Goal: Task Accomplishment & Management: Manage account settings

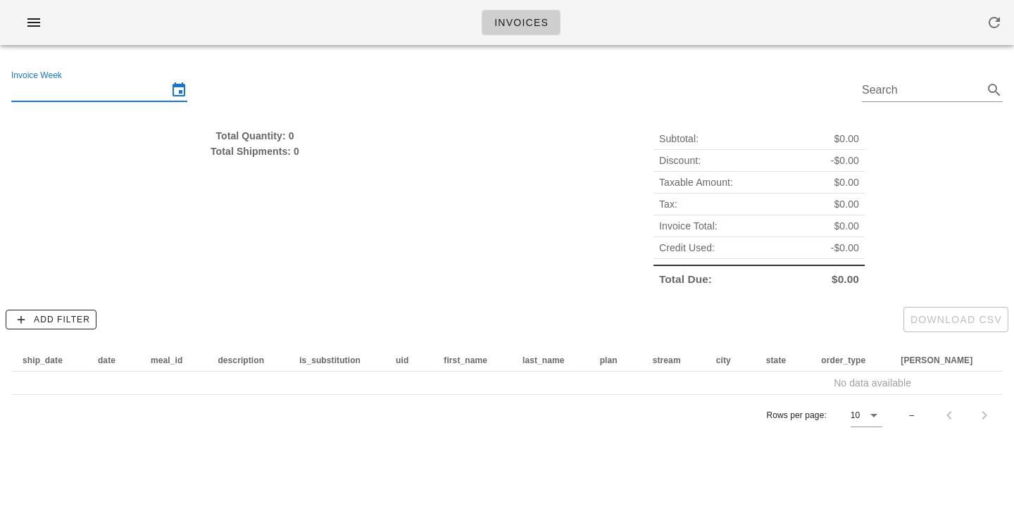
click at [123, 91] on input "Invoice Week" at bounding box center [89, 90] width 156 height 23
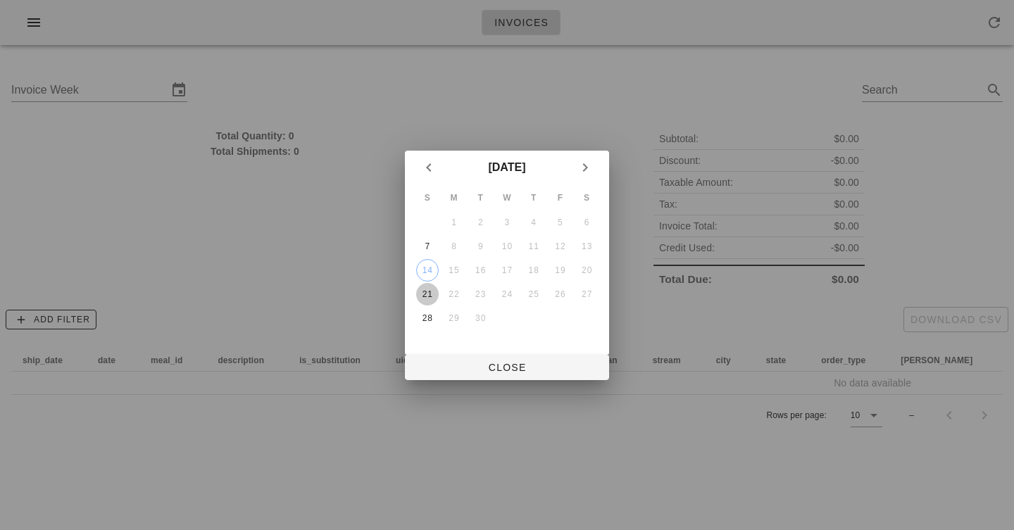
click at [430, 292] on div "21" at bounding box center [427, 295] width 23 height 10
click at [491, 372] on span "Close" at bounding box center [507, 367] width 182 height 11
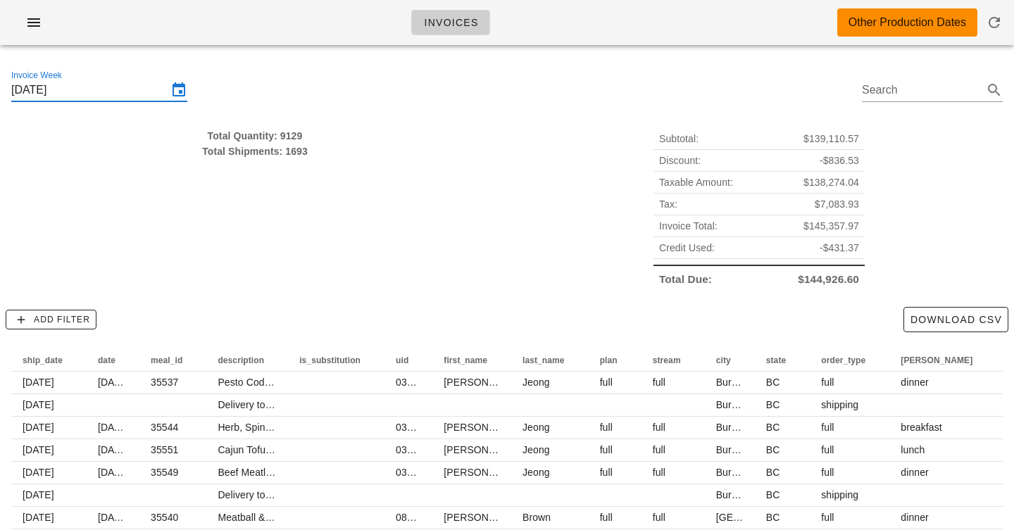
click at [298, 139] on div "Total Quantity: 9129" at bounding box center [254, 135] width 487 height 15
drag, startPoint x: 298, startPoint y: 139, endPoint x: 298, endPoint y: 167, distance: 28.2
click at [298, 166] on div "Total Quantity: 9129 Total Shipments: 1693" at bounding box center [255, 209] width 504 height 179
click at [298, 167] on div "Total Quantity: 9129 Total Shipments: 1693" at bounding box center [255, 209] width 504 height 179
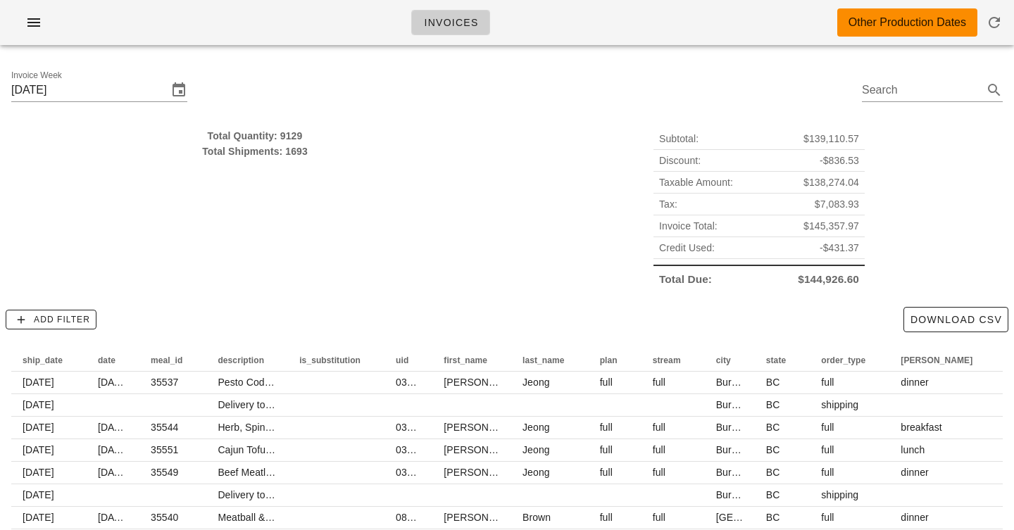
click at [357, 21] on div "Invoices Other Production Dates" at bounding box center [507, 22] width 1014 height 45
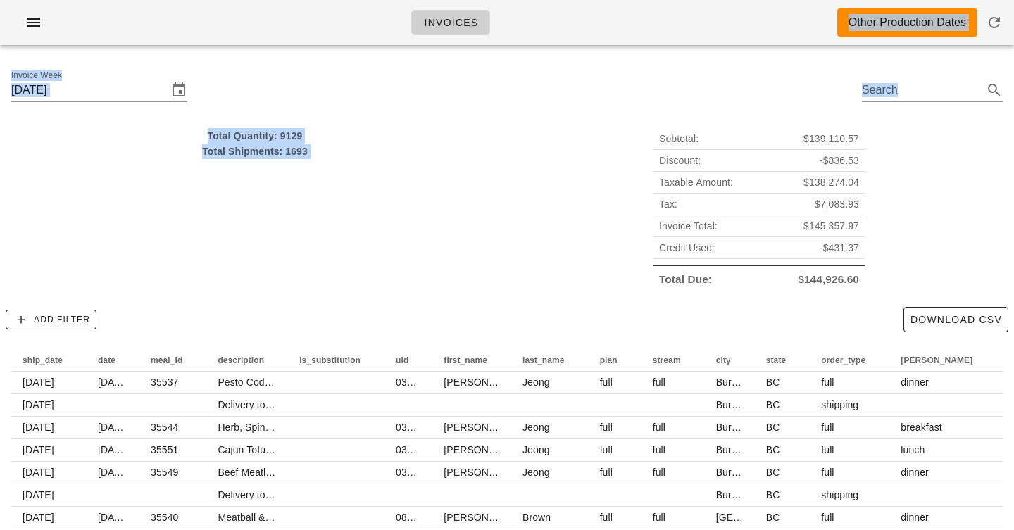
drag, startPoint x: 357, startPoint y: 21, endPoint x: 361, endPoint y: 225, distance: 203.6
click at [361, 225] on div "Invoices Other Production Dates Invoice Week [DATE] Search Total Quantity: 9129…" at bounding box center [507, 325] width 1014 height 650
click at [361, 225] on div "Total Quantity: 9129 Total Shipments: 1693" at bounding box center [255, 209] width 504 height 179
drag, startPoint x: 323, startPoint y: 203, endPoint x: 318, endPoint y: 77, distance: 125.5
click at [318, 80] on div "Invoice Week [DATE] Search Total Quantity: 9129 Total Shipments: 1693 Subtotal:…" at bounding box center [507, 353] width 1014 height 594
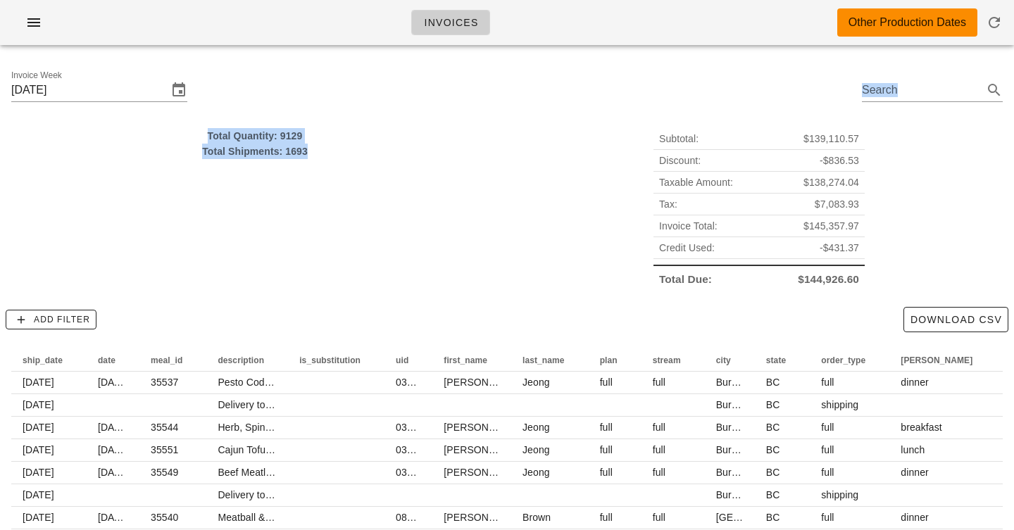
click at [318, 77] on div "Invoice Week [DATE] Search" at bounding box center [507, 92] width 1014 height 72
drag, startPoint x: 318, startPoint y: 77, endPoint x: 326, endPoint y: 211, distance: 133.4
click at [326, 211] on div "Invoice Week [DATE] Search Total Quantity: 9129 Total Shipments: 1693 Subtotal:…" at bounding box center [507, 353] width 1014 height 594
click at [326, 211] on div "Total Quantity: 9129 Total Shipments: 1693" at bounding box center [255, 209] width 504 height 179
drag, startPoint x: 356, startPoint y: 123, endPoint x: 356, endPoint y: 189, distance: 66.2
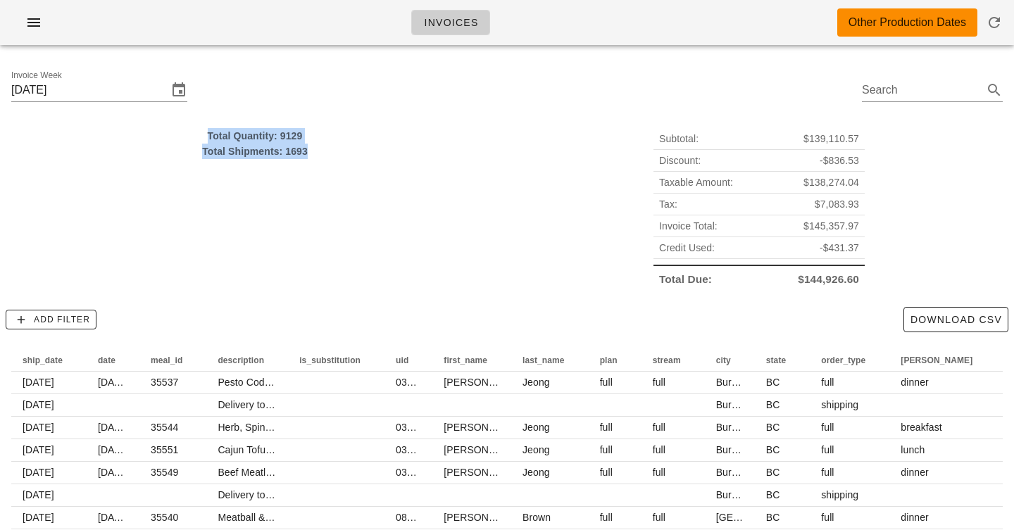
click at [356, 189] on div "Total Quantity: 9129 Total Shipments: 1693" at bounding box center [255, 209] width 504 height 179
click at [73, 323] on span "Add Filter" at bounding box center [51, 319] width 78 height 13
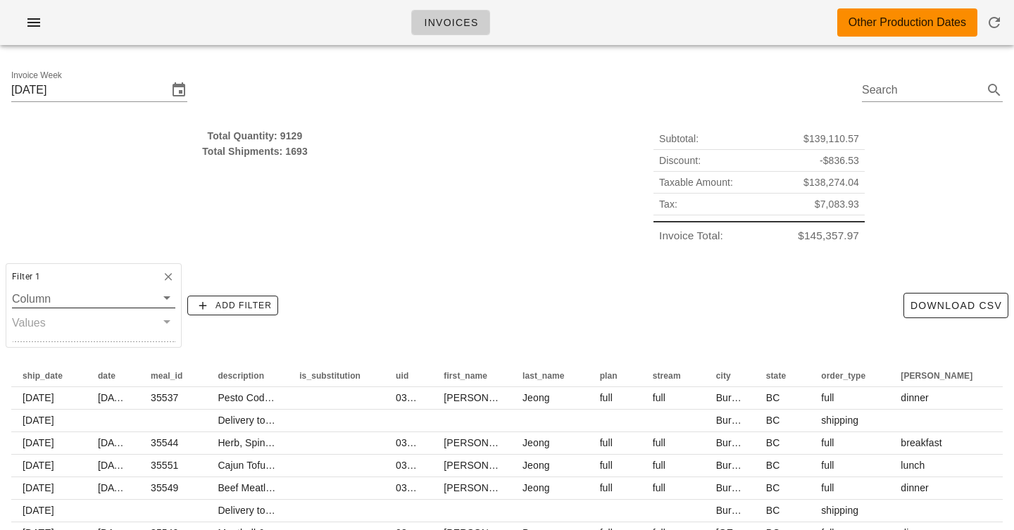
click at [89, 299] on input "Column" at bounding box center [84, 299] width 144 height 18
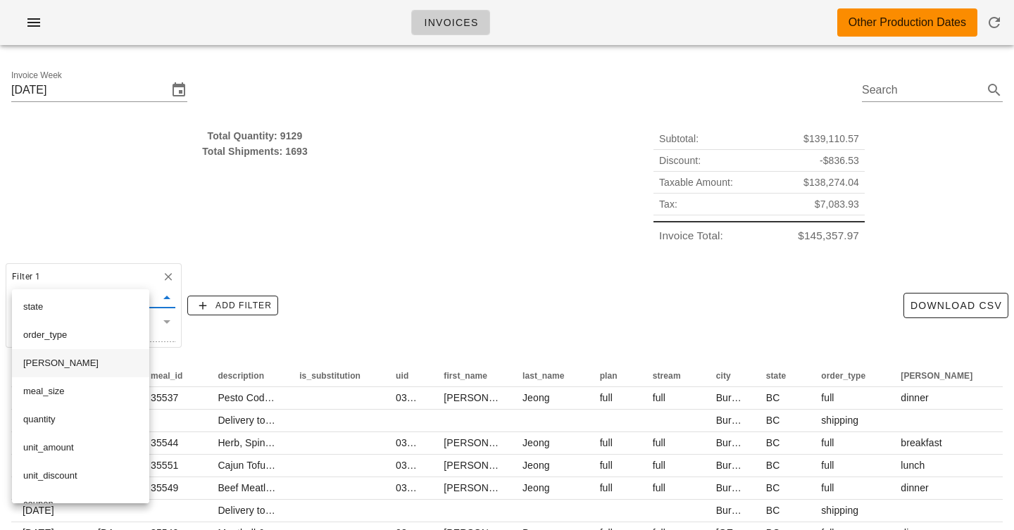
scroll to position [314, 0]
click at [90, 334] on div "order_type" at bounding box center [80, 333] width 115 height 11
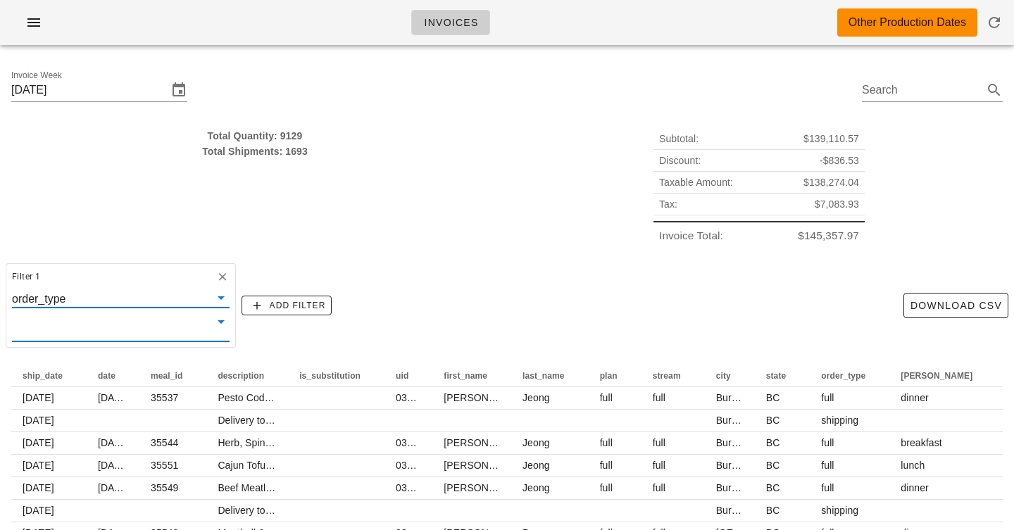
click at [106, 323] on input "text" at bounding box center [109, 327] width 195 height 18
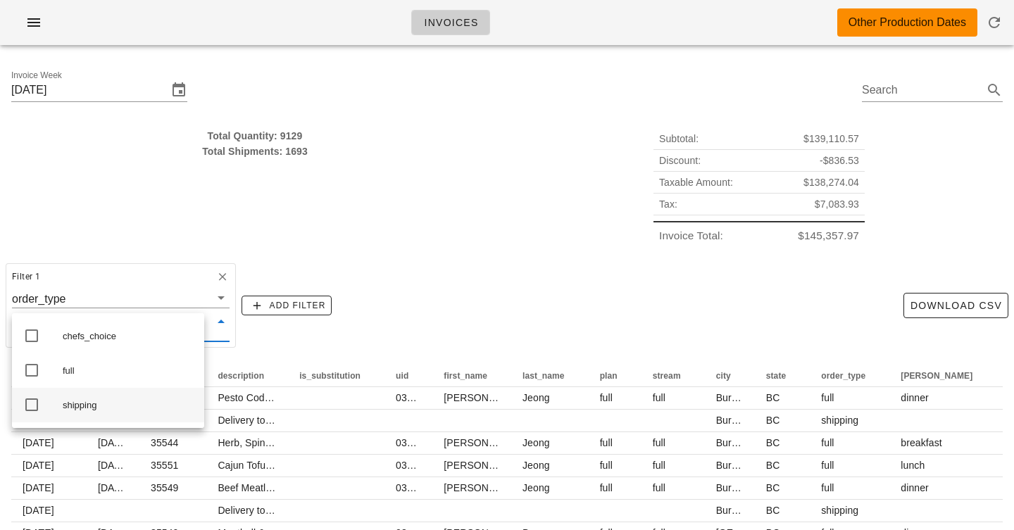
click at [63, 411] on div "shipping" at bounding box center [128, 405] width 130 height 11
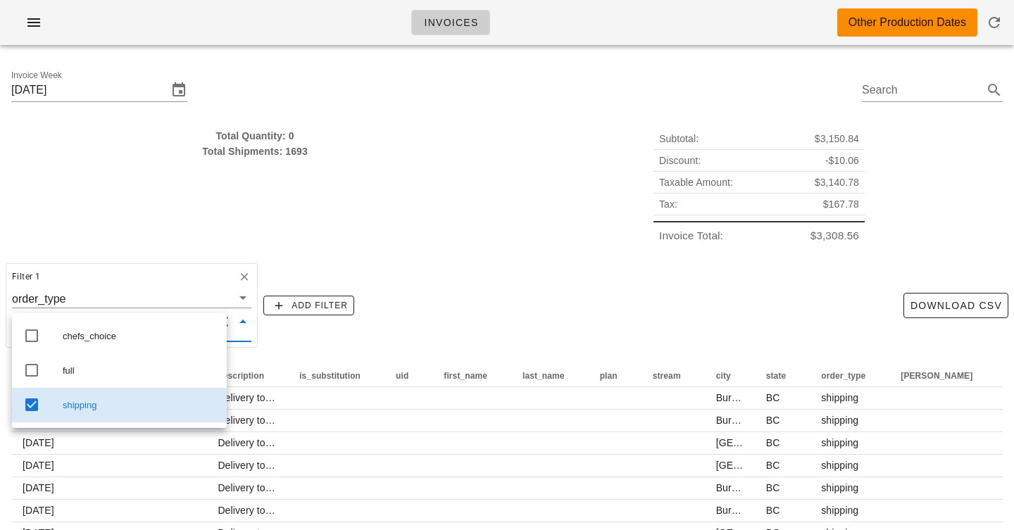
click at [387, 259] on div "Filter 1 order_type shipping Add Filter Download CSV" at bounding box center [507, 306] width 1014 height 96
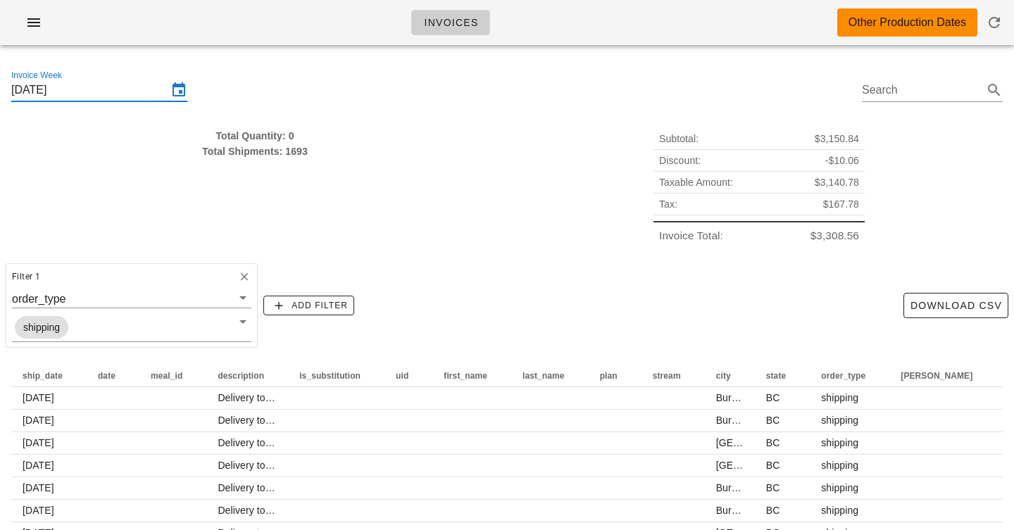
click at [137, 90] on input "[DATE]" at bounding box center [89, 90] width 156 height 23
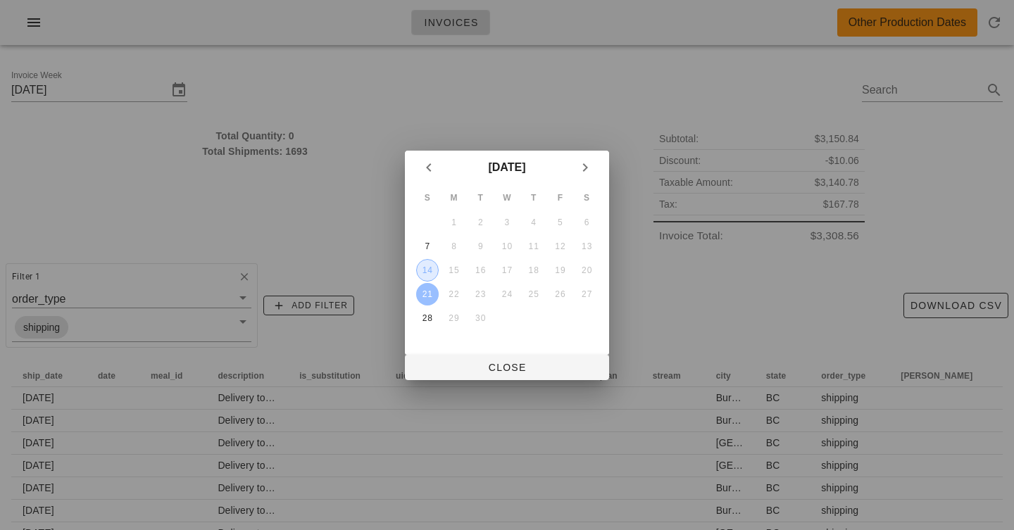
click at [429, 271] on div "14" at bounding box center [427, 271] width 21 height 10
click at [523, 373] on span "Close" at bounding box center [507, 367] width 182 height 11
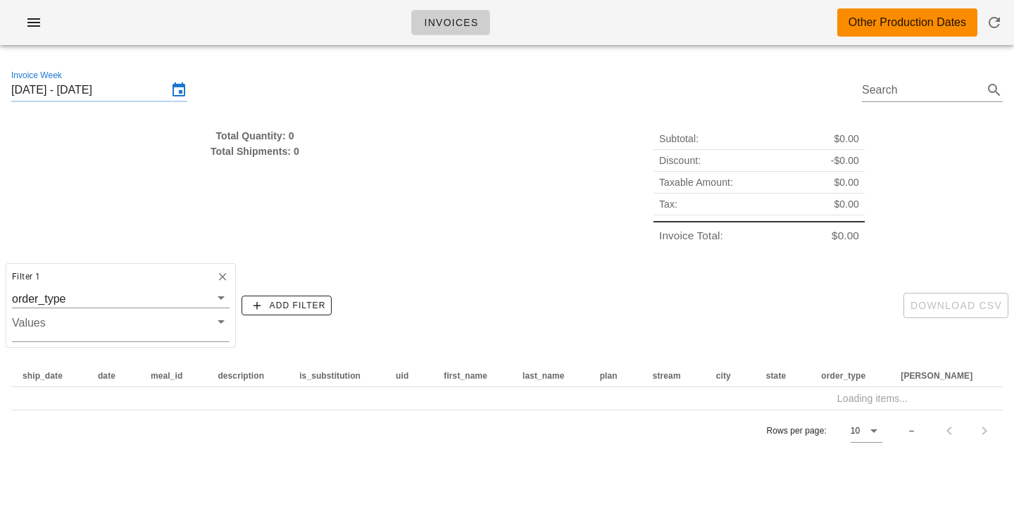
scroll to position [0, 79]
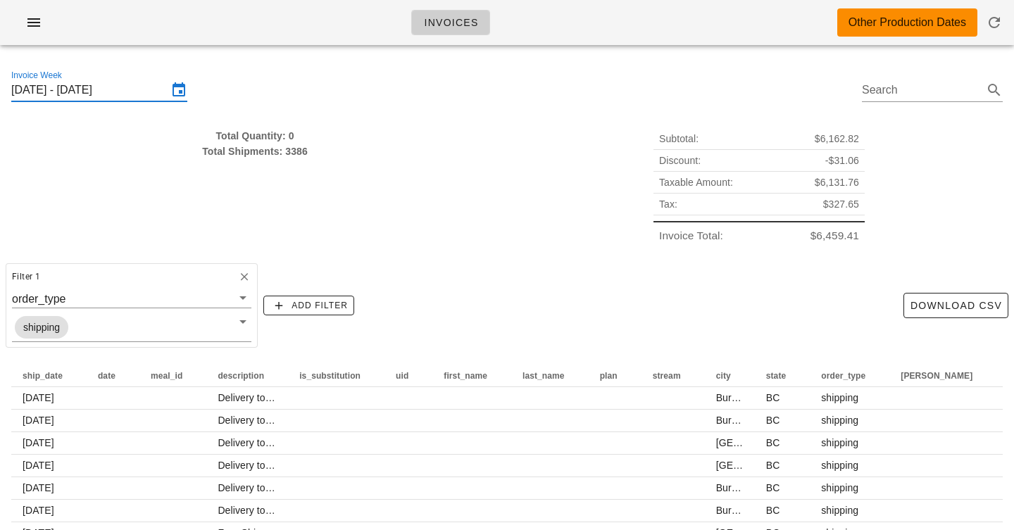
click at [146, 88] on input "[DATE] - [DATE]" at bounding box center [89, 90] width 156 height 23
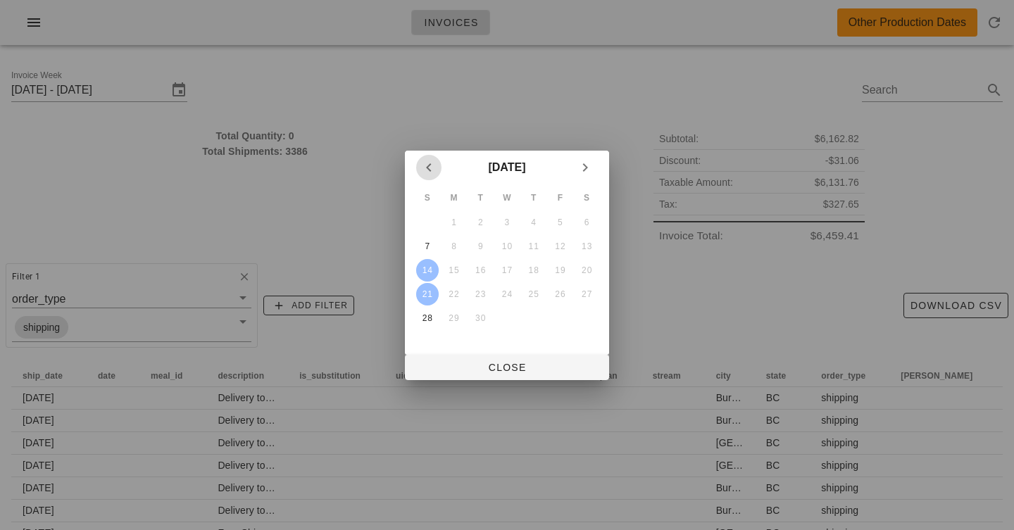
scroll to position [0, 0]
click at [428, 271] on div "14" at bounding box center [427, 271] width 23 height 10
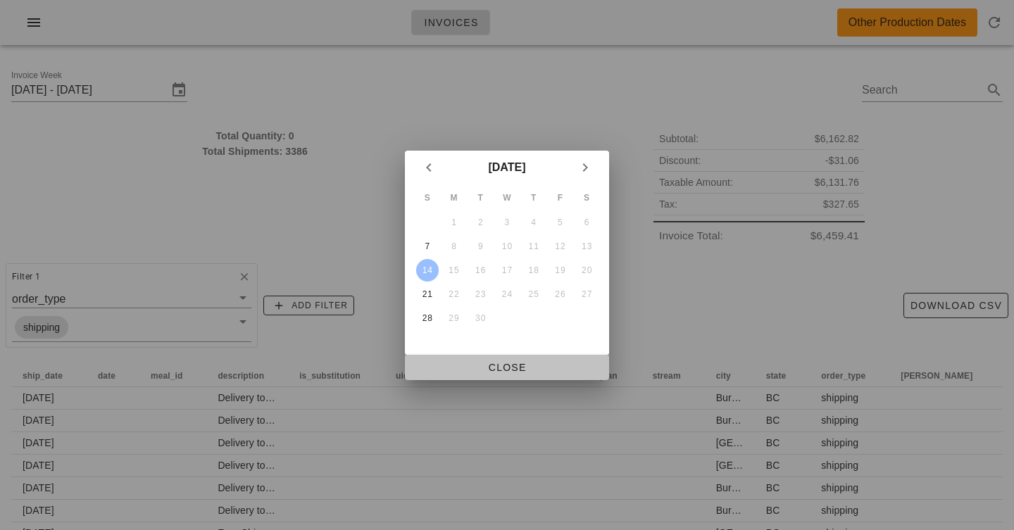
click at [509, 362] on span "Close" at bounding box center [507, 367] width 182 height 11
type input "[DATE]"
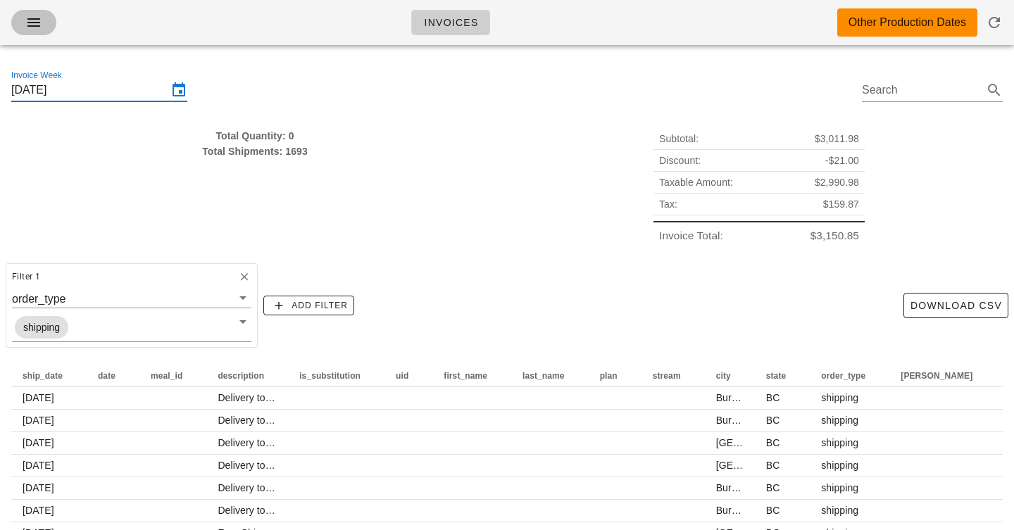
click at [30, 17] on icon "button" at bounding box center [33, 22] width 17 height 17
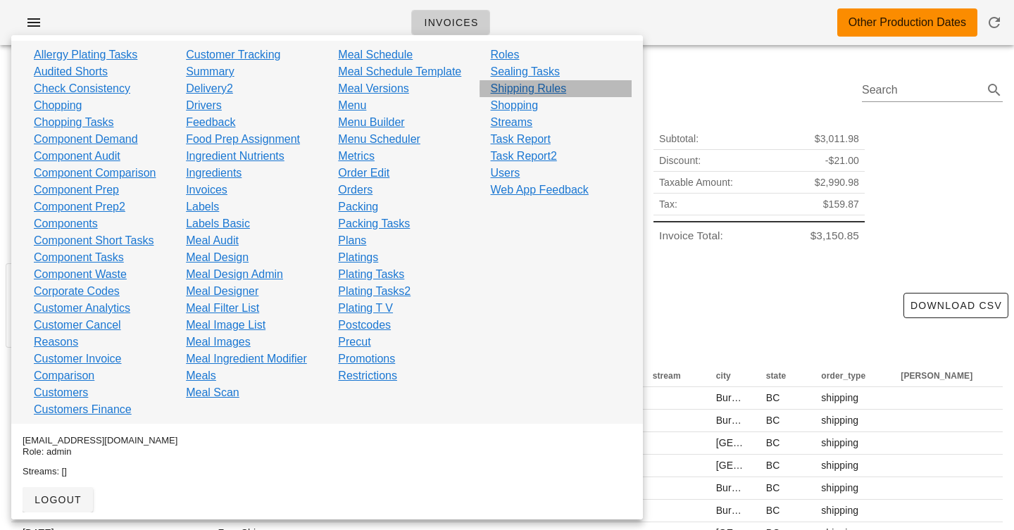
click at [509, 89] on link "Shipping Rules" at bounding box center [529, 88] width 76 height 17
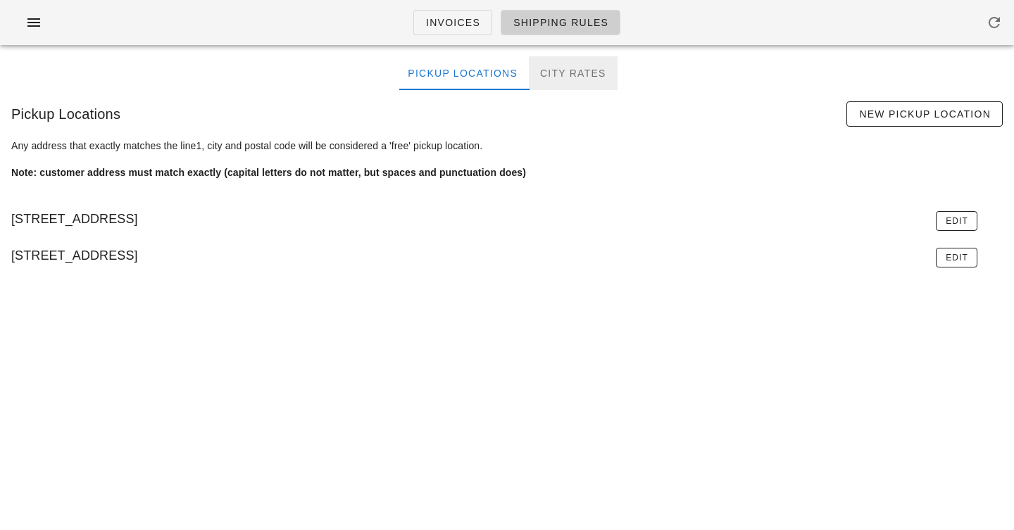
click at [581, 74] on div "City Rates" at bounding box center [573, 73] width 89 height 34
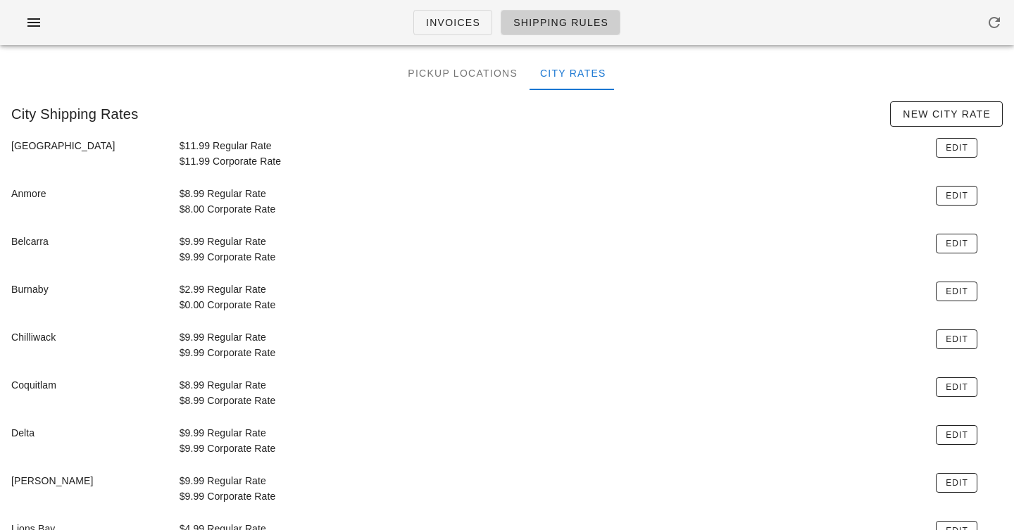
scroll to position [3, 0]
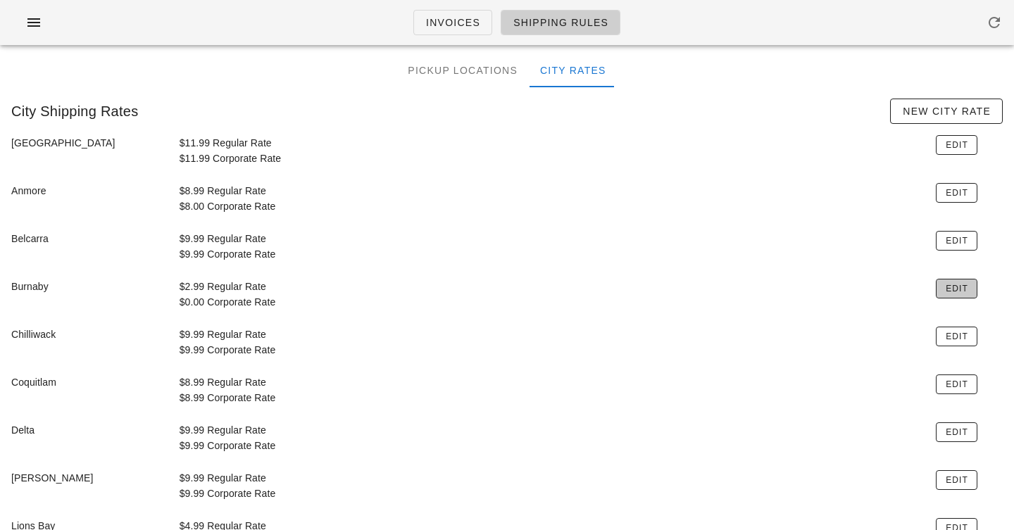
click at [952, 289] on span "Edit" at bounding box center [956, 289] width 23 height 10
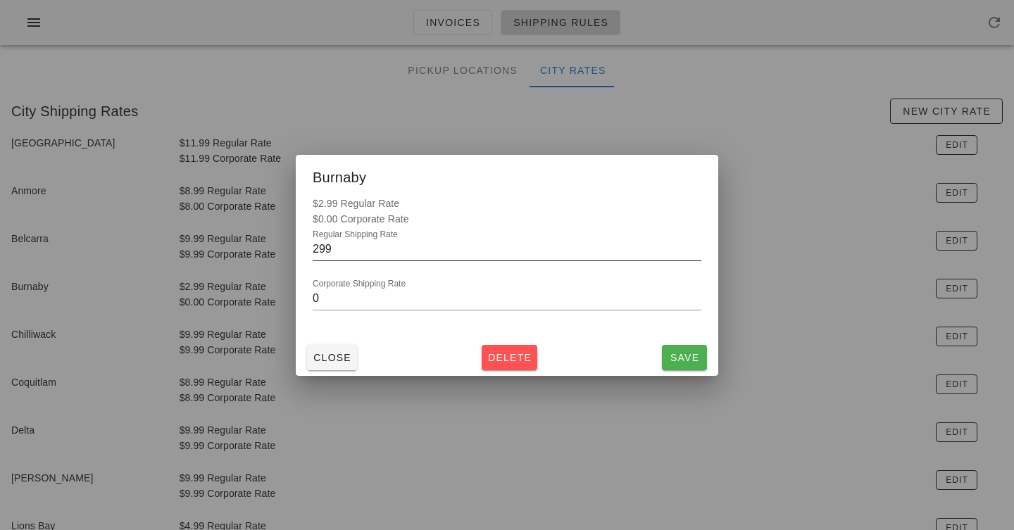
click at [338, 249] on input "299" at bounding box center [507, 249] width 389 height 23
type input "499"
click at [673, 355] on span "Save" at bounding box center [685, 357] width 34 height 11
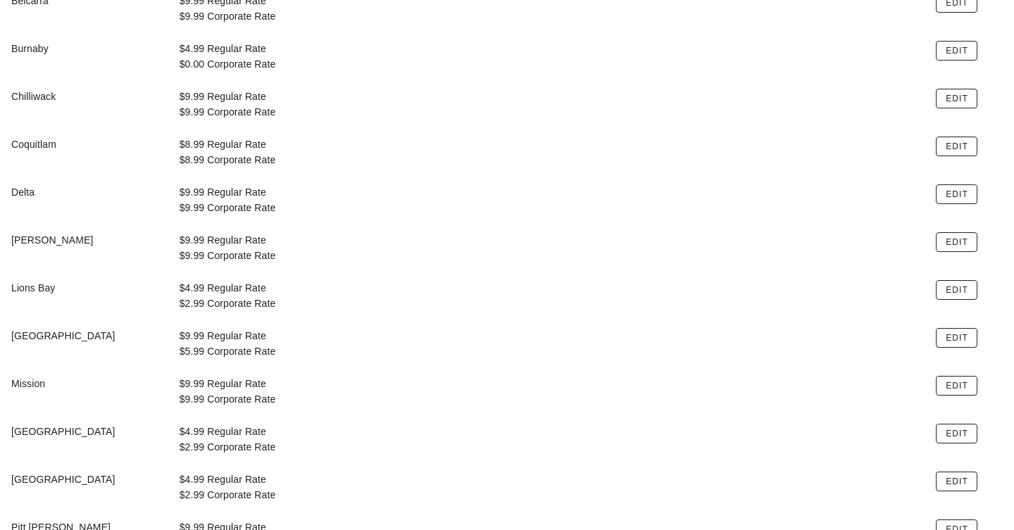
scroll to position [242, 0]
click at [225, 286] on div "$4.99 Regular Rate $2.99 Corporate Rate" at bounding box center [549, 295] width 757 height 48
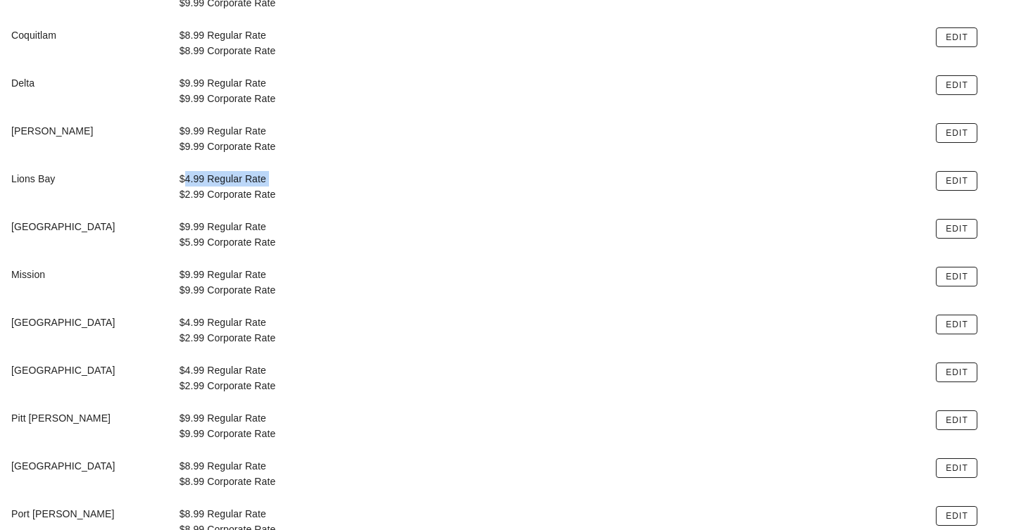
scroll to position [351, 0]
drag, startPoint x: 228, startPoint y: 367, endPoint x: 242, endPoint y: 395, distance: 31.2
click at [242, 395] on div "$4.99 Regular Rate $2.99 Corporate Rate" at bounding box center [549, 378] width 757 height 48
click at [943, 373] on button "Edit" at bounding box center [957, 372] width 42 height 20
type input "299"
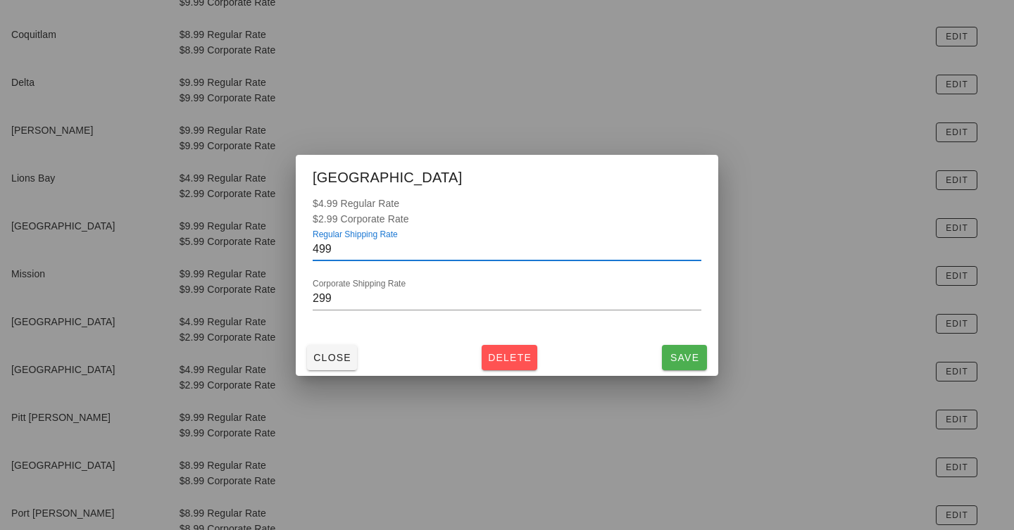
drag, startPoint x: 319, startPoint y: 249, endPoint x: 310, endPoint y: 249, distance: 9.2
click at [310, 249] on div "$4.99 Regular Rate $2.99 Corporate Rate Regular Shipping Rate 499 Corporate Shi…" at bounding box center [507, 268] width 423 height 144
click at [695, 353] on span "Save" at bounding box center [685, 357] width 34 height 11
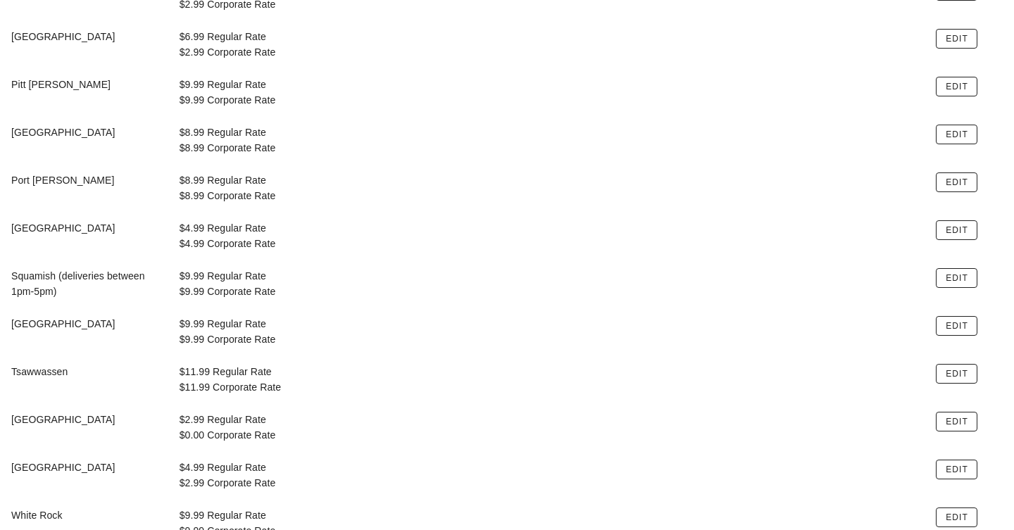
scroll to position [685, 0]
click at [965, 466] on span "Edit" at bounding box center [956, 469] width 23 height 10
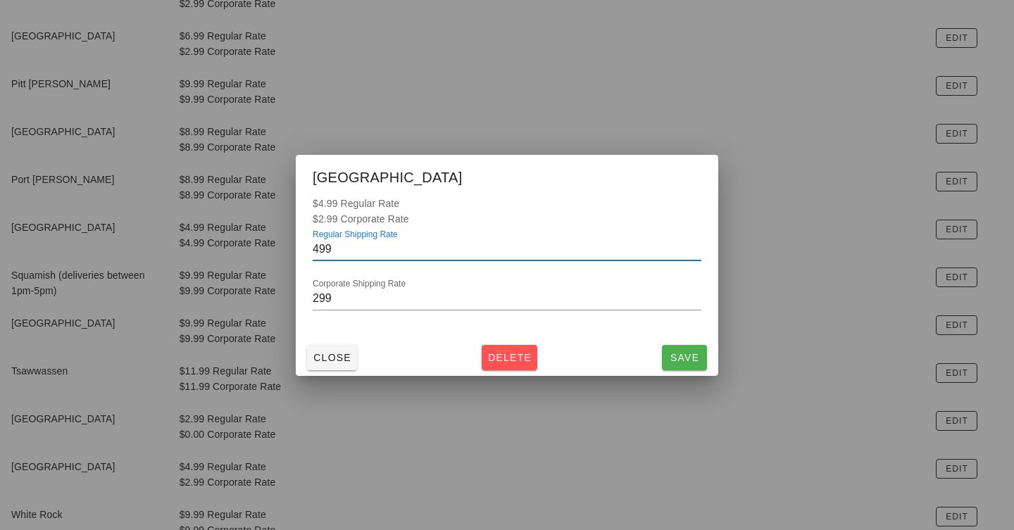
drag, startPoint x: 318, startPoint y: 247, endPoint x: 301, endPoint y: 247, distance: 16.9
click at [301, 247] on div "$4.99 Regular Rate $2.99 Corporate Rate Regular Shipping Rate 499 Corporate Shi…" at bounding box center [507, 268] width 423 height 144
click at [684, 347] on button "Save" at bounding box center [684, 357] width 45 height 25
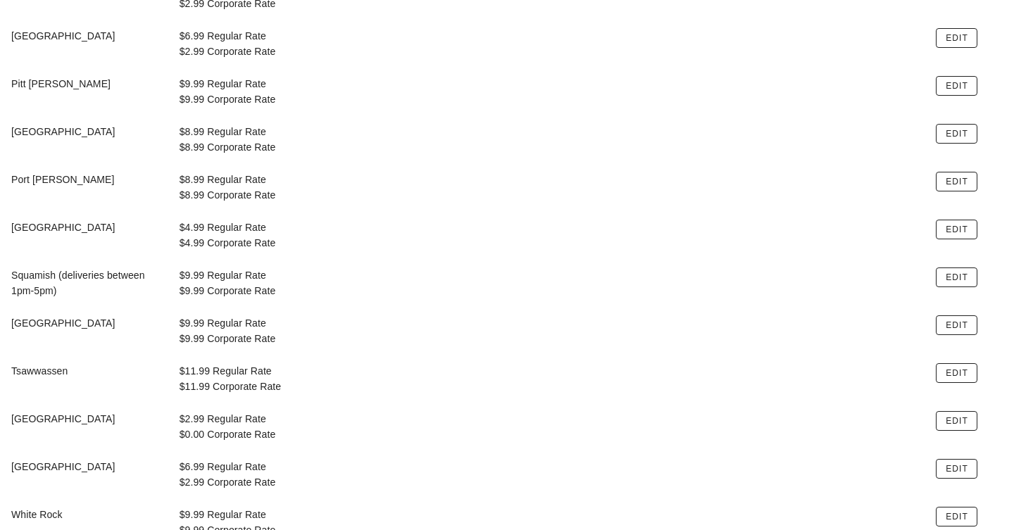
click at [207, 418] on div "$2.99 Regular Rate $0.00 Corporate Rate" at bounding box center [549, 427] width 757 height 48
click at [955, 416] on span "Edit" at bounding box center [956, 421] width 23 height 10
type input "299"
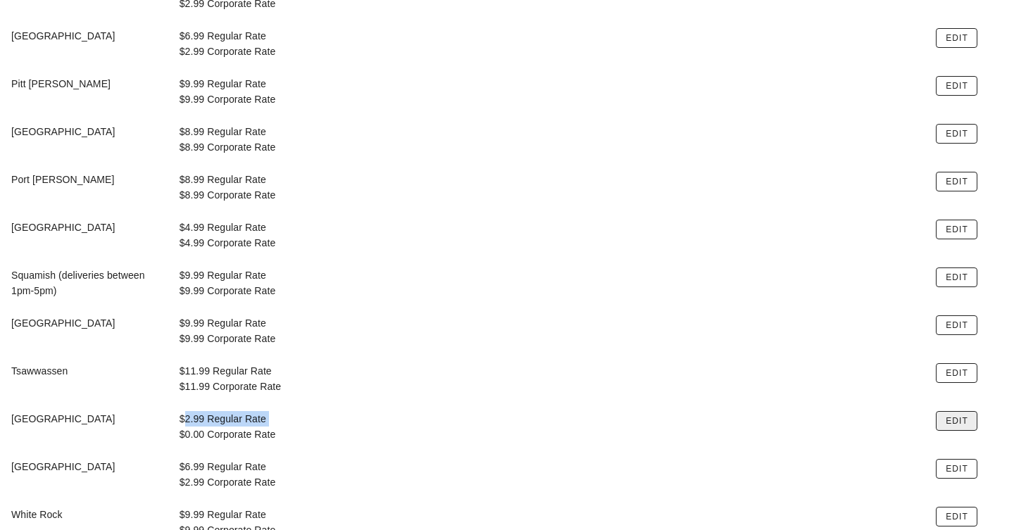
type input "0"
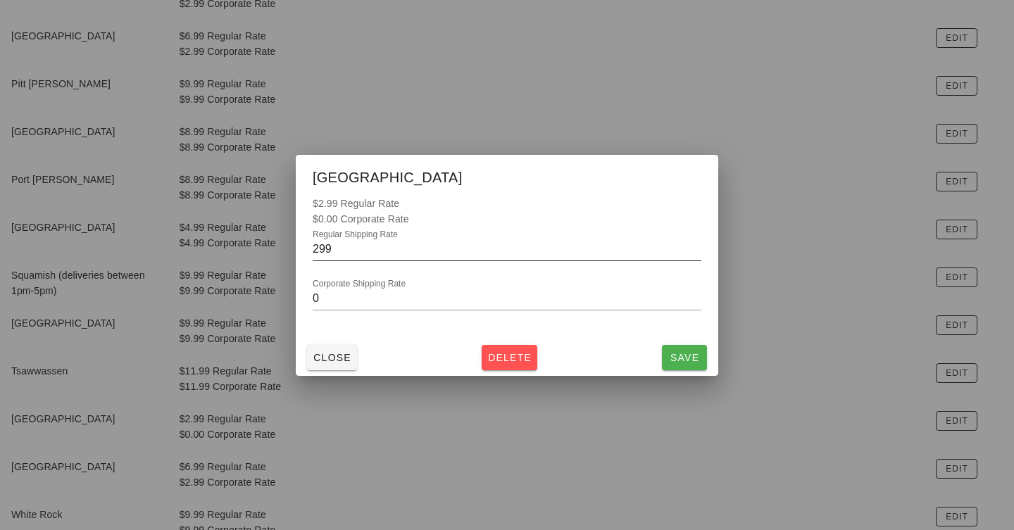
click at [315, 251] on input "299" at bounding box center [507, 249] width 389 height 23
type input "499"
click at [693, 359] on span "Save" at bounding box center [685, 357] width 34 height 11
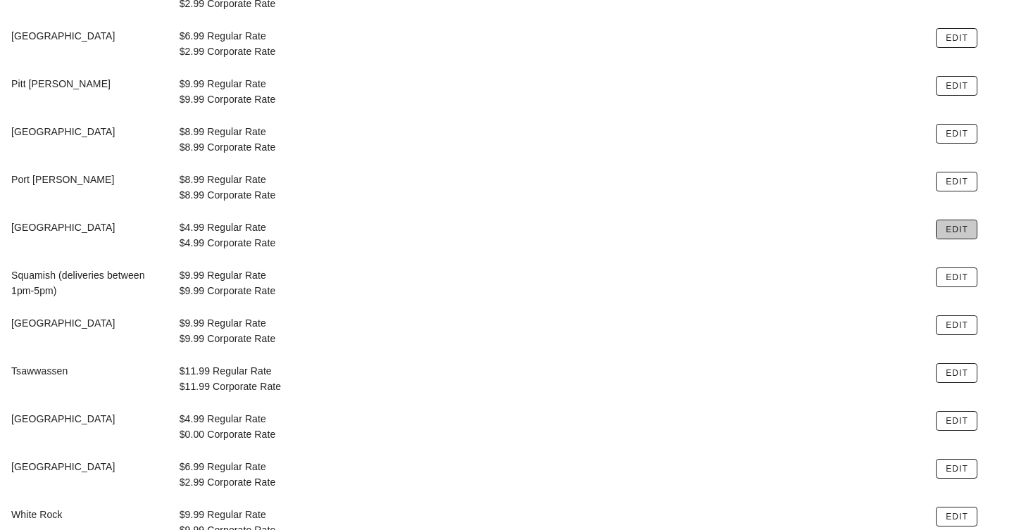
click at [948, 223] on button "Edit" at bounding box center [957, 230] width 42 height 20
type input "499"
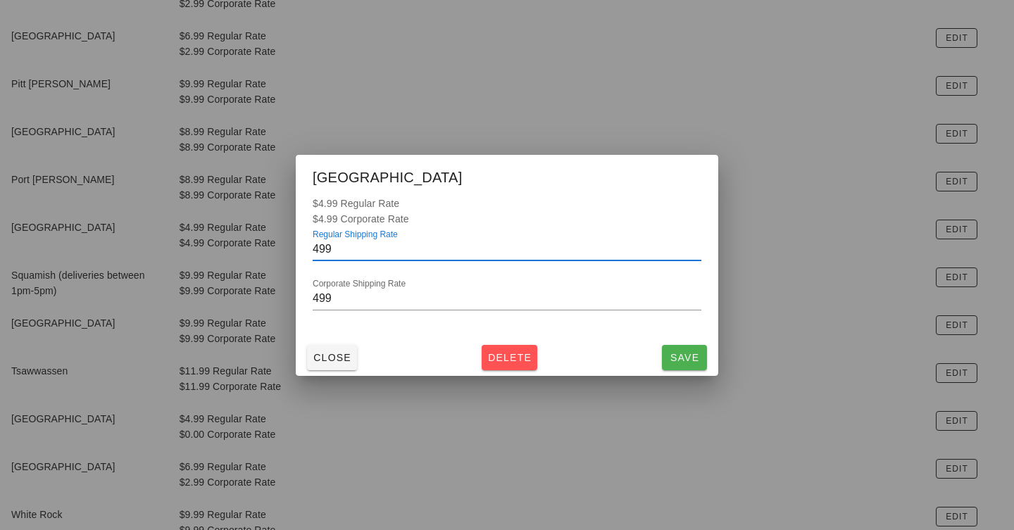
drag, startPoint x: 318, startPoint y: 248, endPoint x: 308, endPoint y: 248, distance: 10.6
click at [308, 248] on div "$4.99 Regular Rate $4.99 Corporate Rate Regular Shipping Rate 499 Corporate Shi…" at bounding box center [507, 268] width 423 height 144
type input "699"
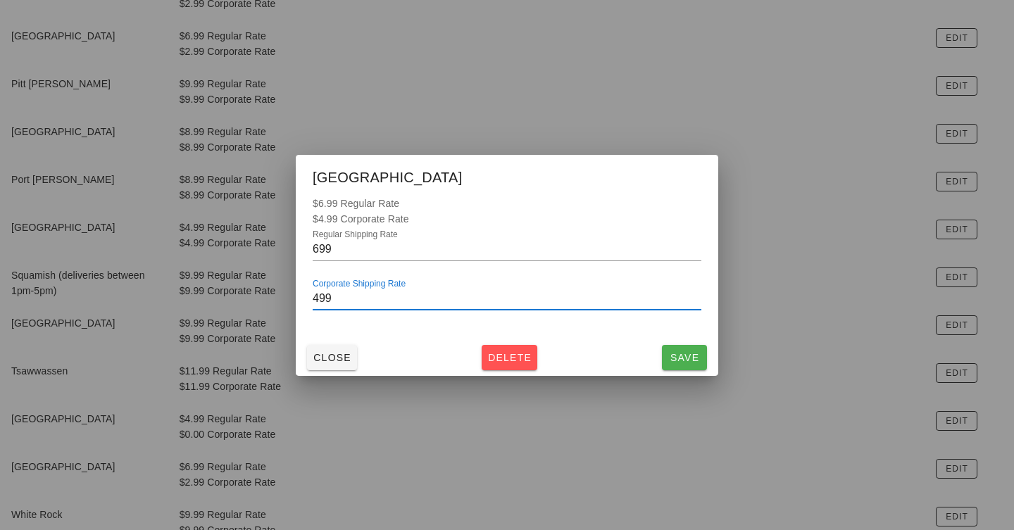
scroll to position [1, 0]
click at [313, 300] on input "499" at bounding box center [507, 298] width 389 height 23
type input "699"
click at [674, 360] on span "Save" at bounding box center [685, 357] width 34 height 11
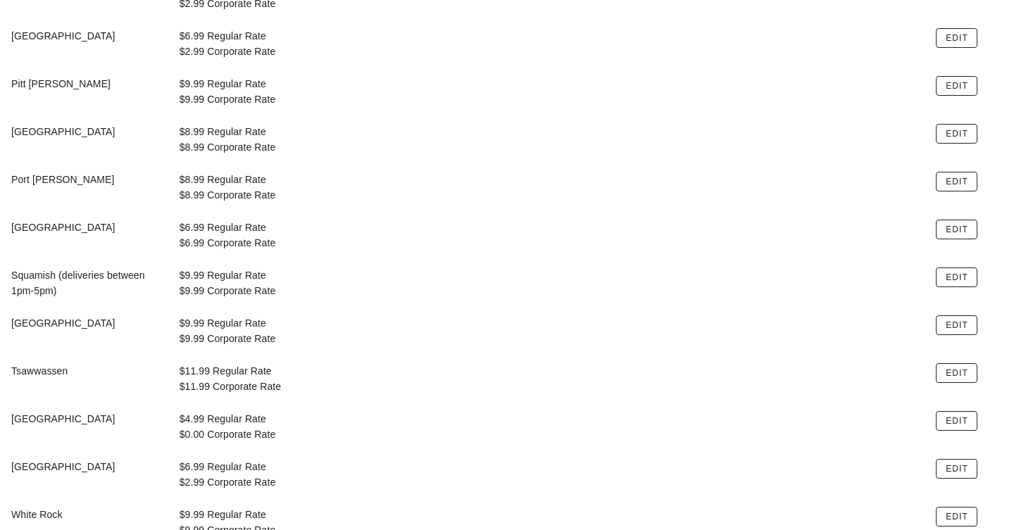
scroll to position [407, 0]
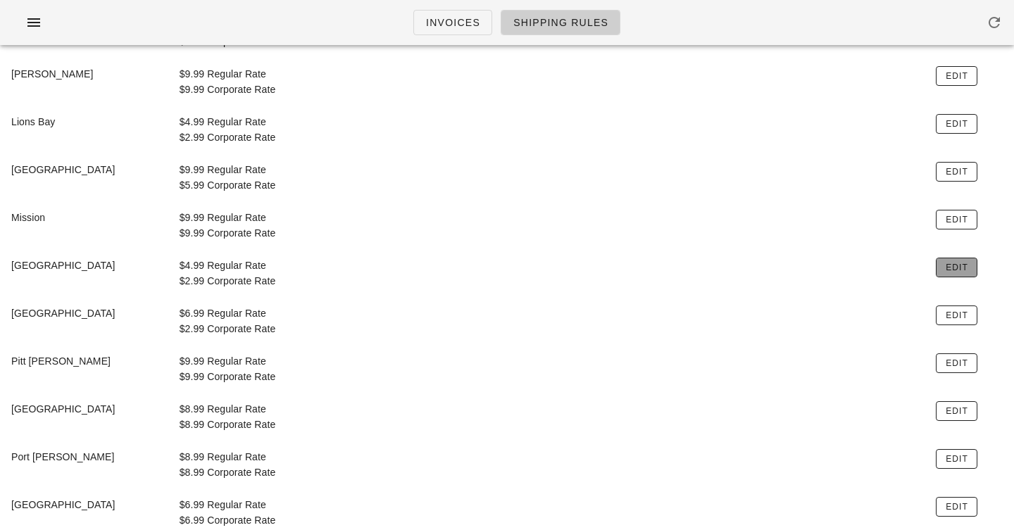
click at [938, 272] on button "Edit" at bounding box center [957, 268] width 42 height 20
type input "499"
type input "299"
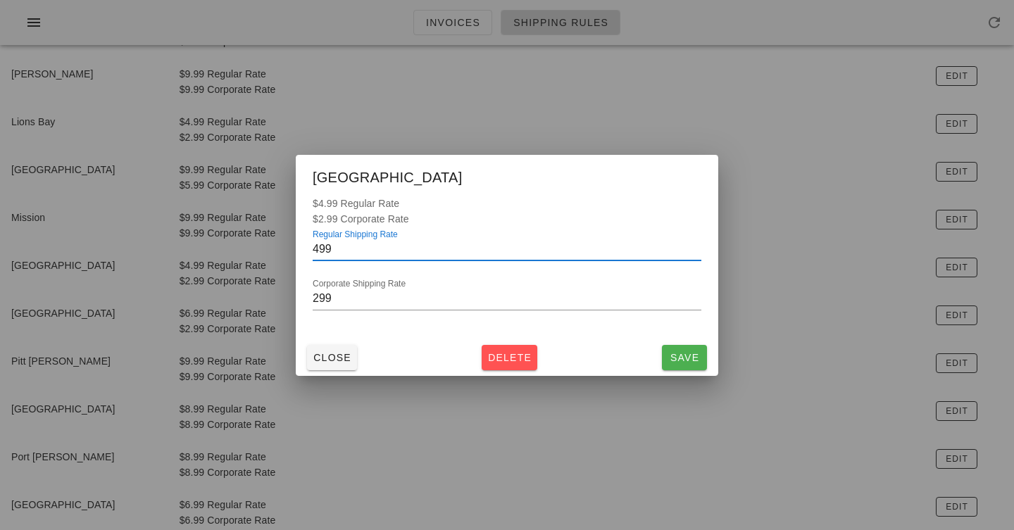
scroll to position [1, 0]
drag, startPoint x: 318, startPoint y: 249, endPoint x: 297, endPoint y: 249, distance: 21.1
click at [297, 249] on div "$4.99 Regular Rate $2.99 Corporate Rate Regular Shipping Rate 499 Corporate Shi…" at bounding box center [507, 268] width 423 height 144
type input "699"
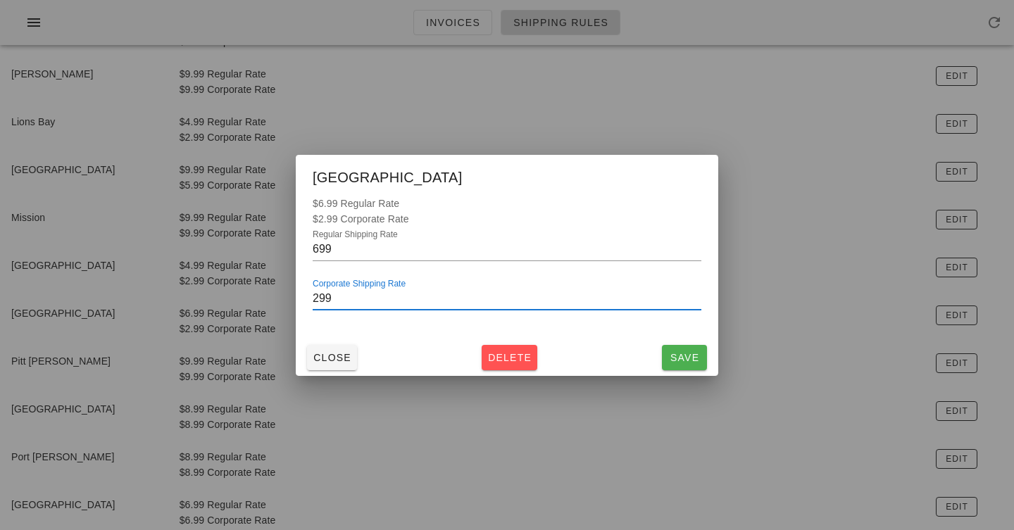
click at [317, 299] on input "299" at bounding box center [507, 298] width 389 height 23
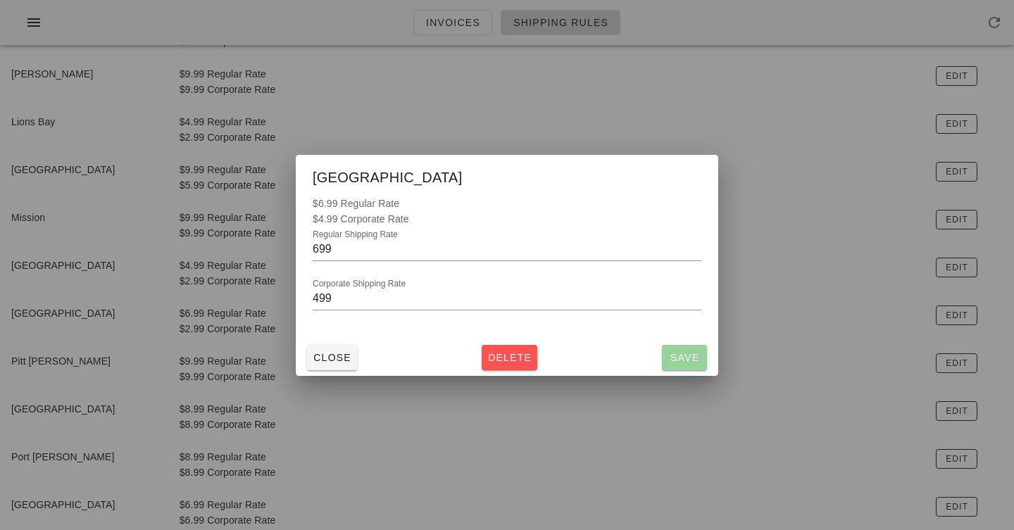
click at [674, 360] on span "Save" at bounding box center [685, 357] width 34 height 11
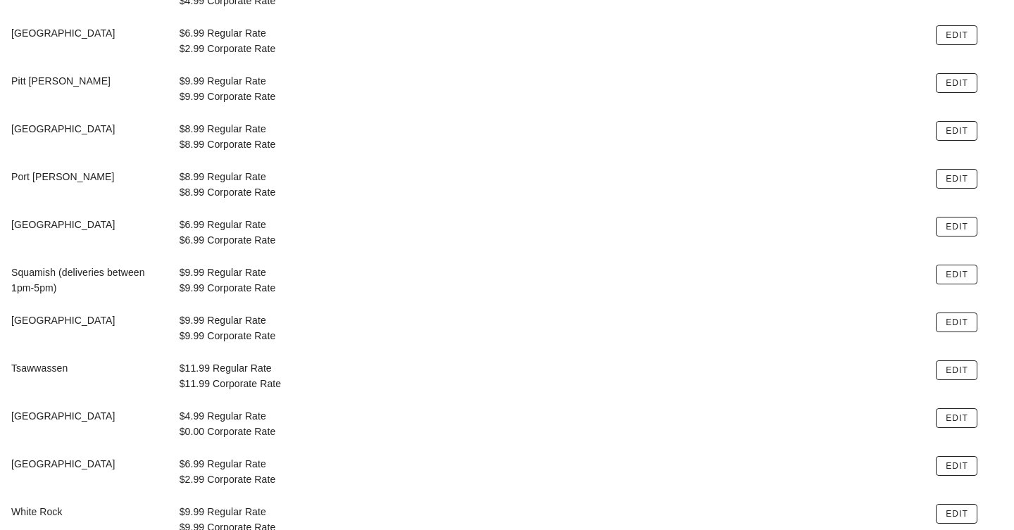
scroll to position [704, 0]
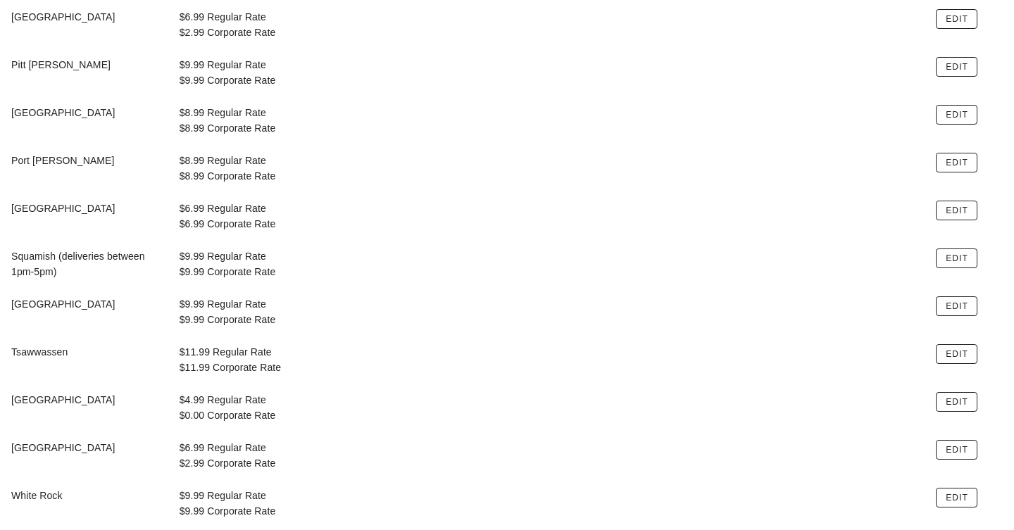
click at [215, 400] on div "$4.99 Regular Rate $0.00 Corporate Rate" at bounding box center [549, 408] width 757 height 48
click at [950, 453] on span "Edit" at bounding box center [956, 450] width 23 height 10
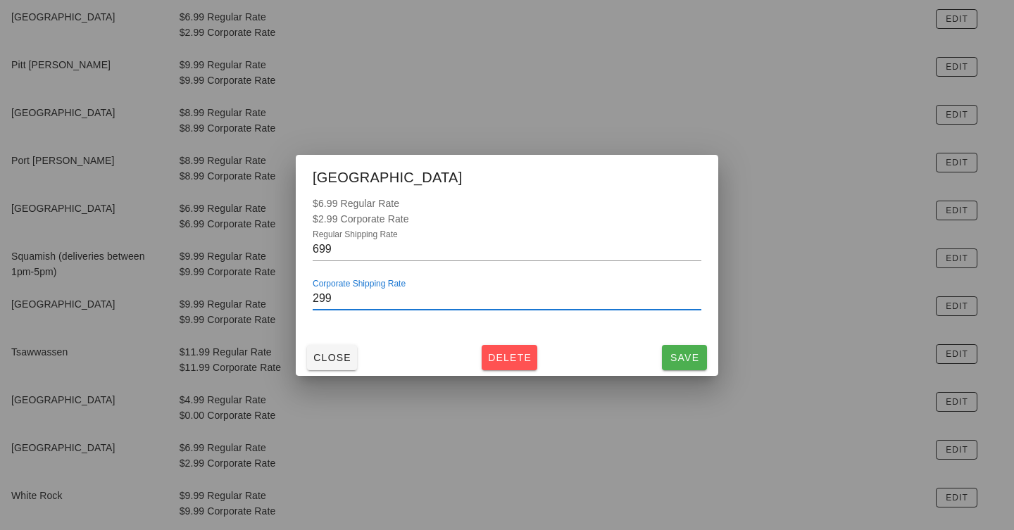
drag, startPoint x: 317, startPoint y: 297, endPoint x: 303, endPoint y: 297, distance: 14.1
click at [303, 297] on div "$6.99 Regular Rate $2.99 Corporate Rate Regular Shipping Rate 699 Corporate Shi…" at bounding box center [507, 268] width 423 height 144
type input "499"
click at [678, 348] on button "Save" at bounding box center [684, 357] width 45 height 25
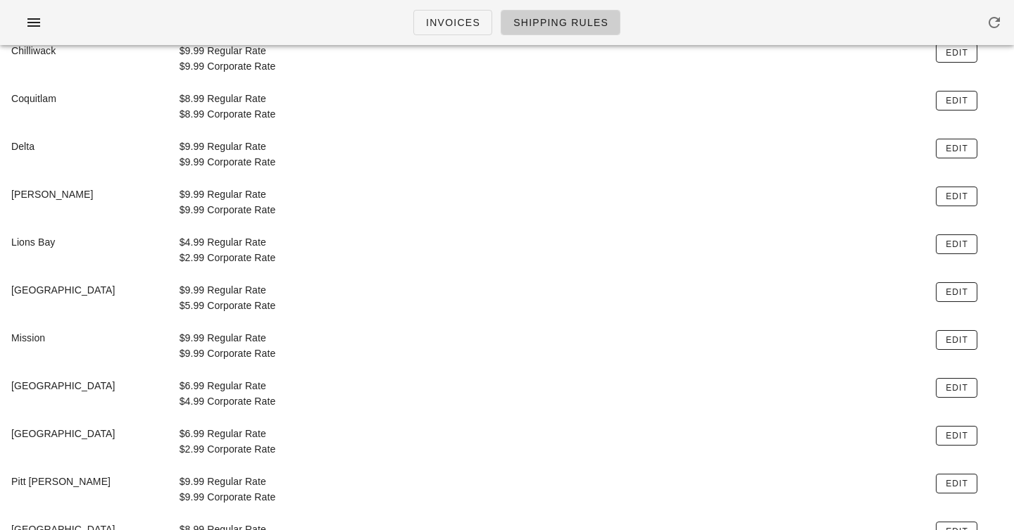
scroll to position [262, 0]
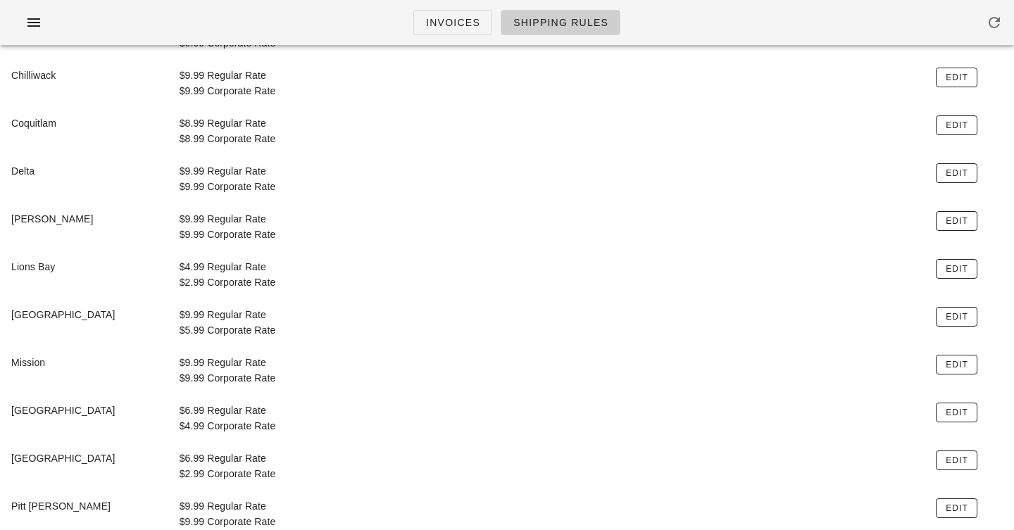
click at [199, 268] on div "$4.99 Regular Rate $2.99 Corporate Rate" at bounding box center [549, 275] width 757 height 48
drag, startPoint x: 199, startPoint y: 268, endPoint x: 201, endPoint y: 278, distance: 9.4
click at [201, 278] on div "$4.99 Regular Rate $2.99 Corporate Rate" at bounding box center [549, 275] width 757 height 48
click at [160, 33] on div "Invoices Shipping Rules" at bounding box center [507, 22] width 1014 height 45
click at [437, 349] on div "$9.99 Regular Rate $9.99 Corporate Rate" at bounding box center [549, 371] width 757 height 48
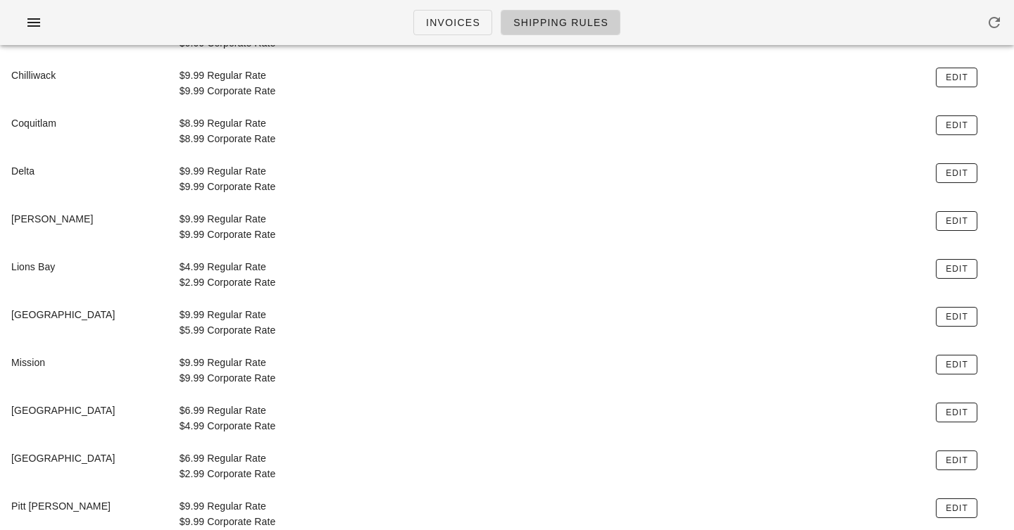
click at [201, 264] on div "$4.99 Regular Rate $2.99 Corporate Rate" at bounding box center [549, 275] width 757 height 48
click at [952, 268] on span "Edit" at bounding box center [956, 269] width 23 height 10
type input "499"
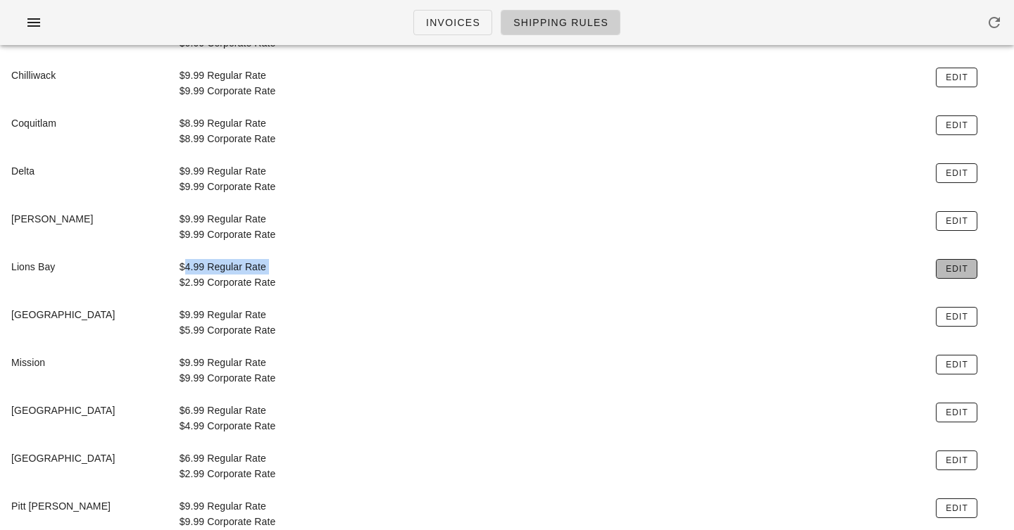
type input "299"
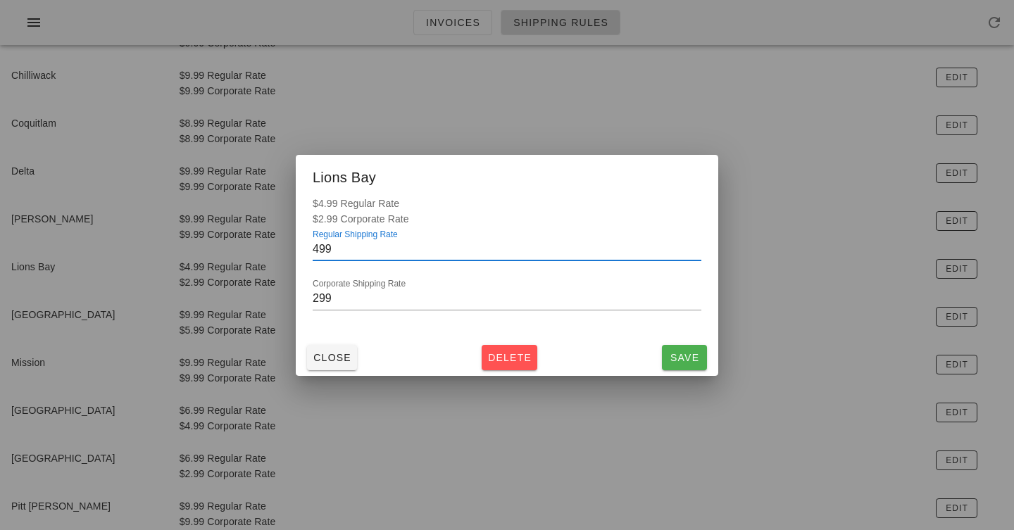
scroll to position [1, 0]
drag, startPoint x: 319, startPoint y: 251, endPoint x: 295, endPoint y: 251, distance: 24.0
click at [296, 251] on div "$4.99 Regular Rate $2.99 Corporate Rate Regular Shipping Rate 499 Corporate Shi…" at bounding box center [507, 268] width 423 height 144
type input "699"
click at [695, 356] on span "Save" at bounding box center [685, 357] width 34 height 11
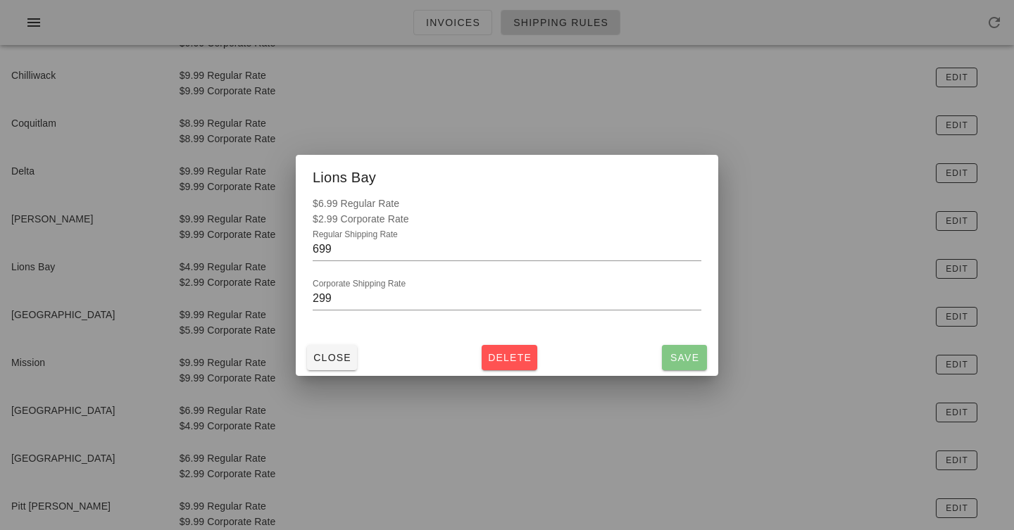
scroll to position [0, 0]
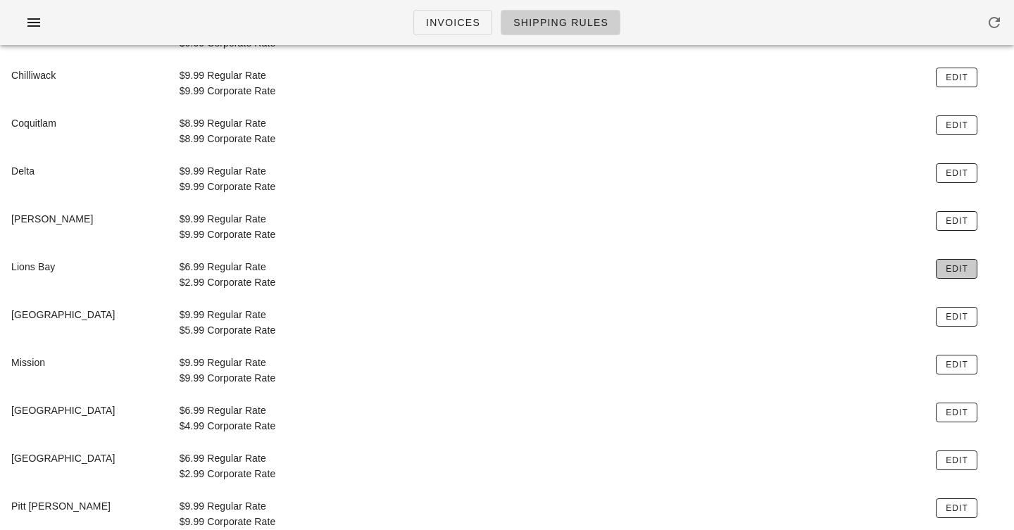
click at [964, 271] on span "Edit" at bounding box center [956, 269] width 23 height 10
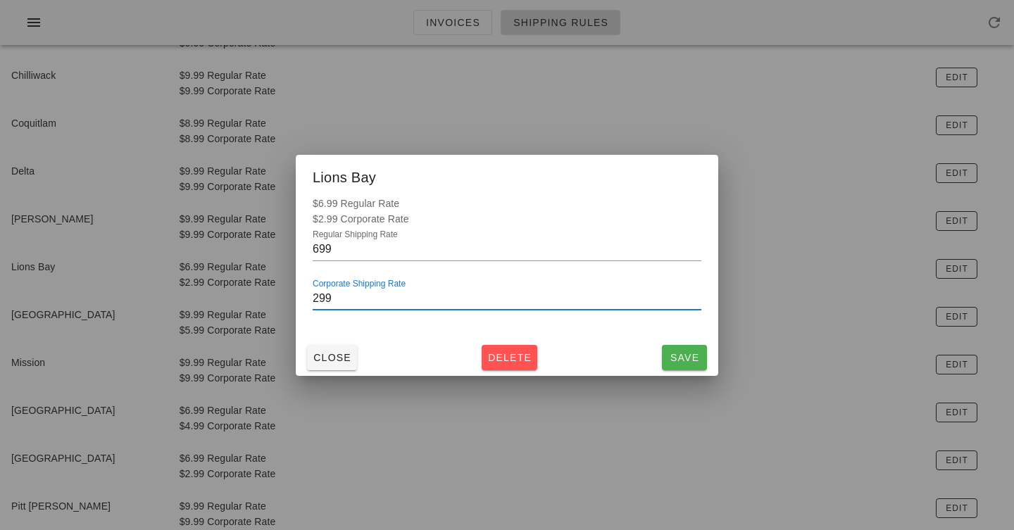
scroll to position [1, 0]
drag, startPoint x: 320, startPoint y: 299, endPoint x: 303, endPoint y: 299, distance: 16.9
click at [303, 299] on div "$6.99 Regular Rate $2.99 Corporate Rate Regular Shipping Rate 699 Corporate Shi…" at bounding box center [507, 268] width 423 height 144
click at [679, 350] on button "Save" at bounding box center [684, 357] width 45 height 25
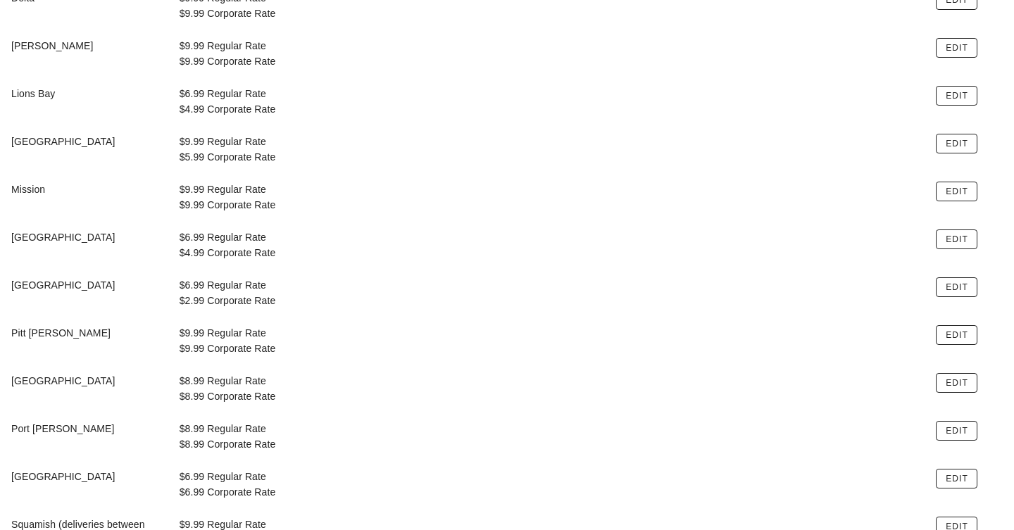
scroll to position [438, 0]
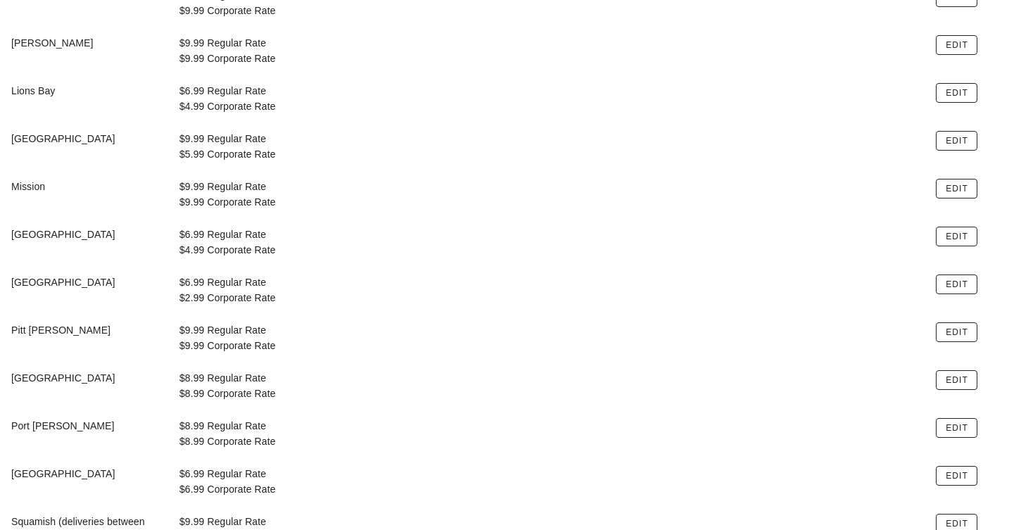
drag, startPoint x: 253, startPoint y: 295, endPoint x: 316, endPoint y: 295, distance: 63.4
click at [316, 295] on div "$6.99 Regular Rate $2.99 Corporate Rate" at bounding box center [549, 290] width 757 height 48
click at [964, 286] on span "Edit" at bounding box center [956, 285] width 23 height 10
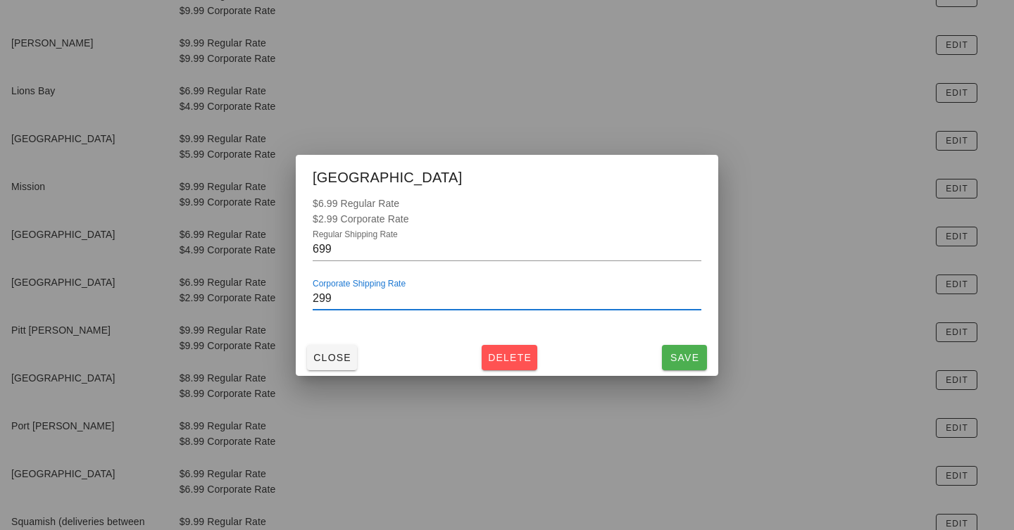
drag, startPoint x: 320, startPoint y: 292, endPoint x: 306, endPoint y: 292, distance: 13.4
click at [306, 292] on div "$6.99 Regular Rate $2.99 Corporate Rate Regular Shipping Rate 699 Corporate Shi…" at bounding box center [507, 268] width 423 height 144
type input "499"
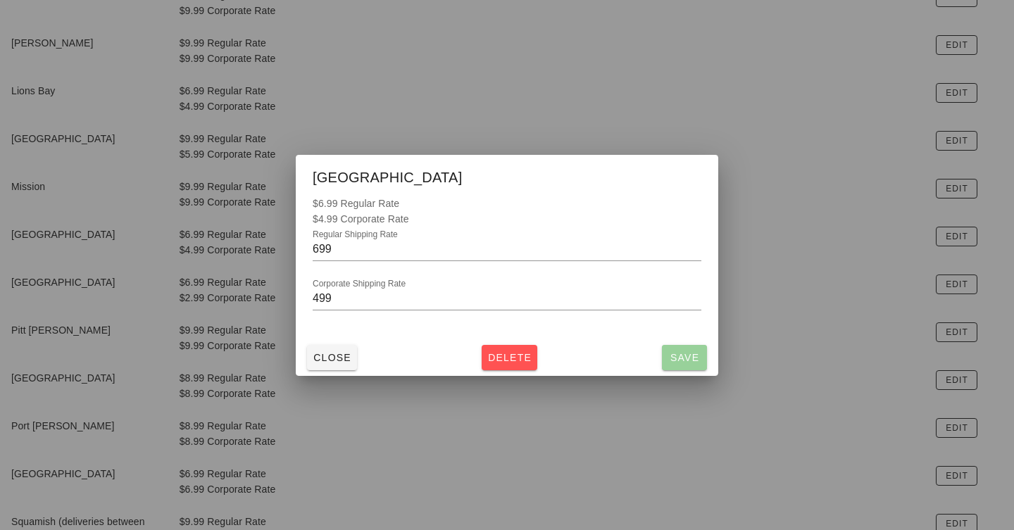
click at [674, 355] on span "Save" at bounding box center [685, 357] width 34 height 11
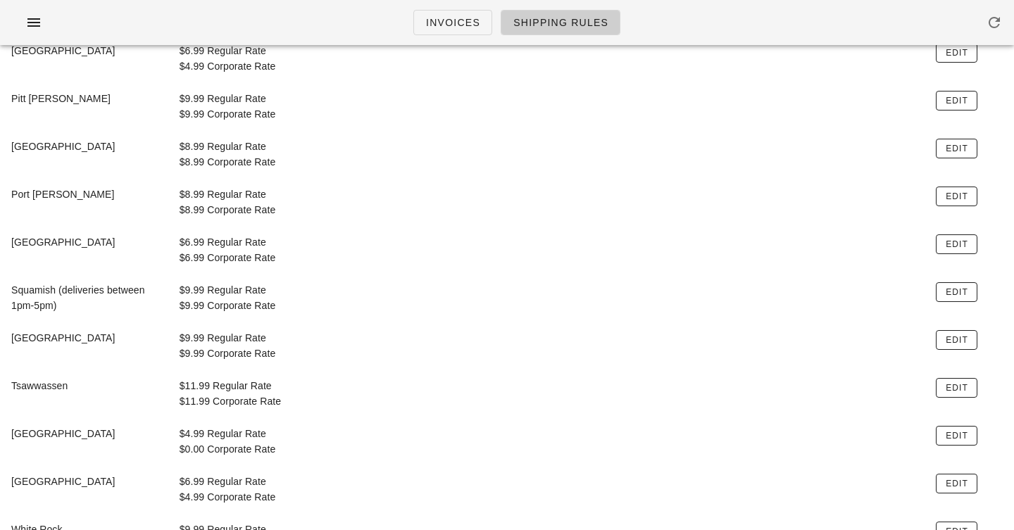
scroll to position [668, 0]
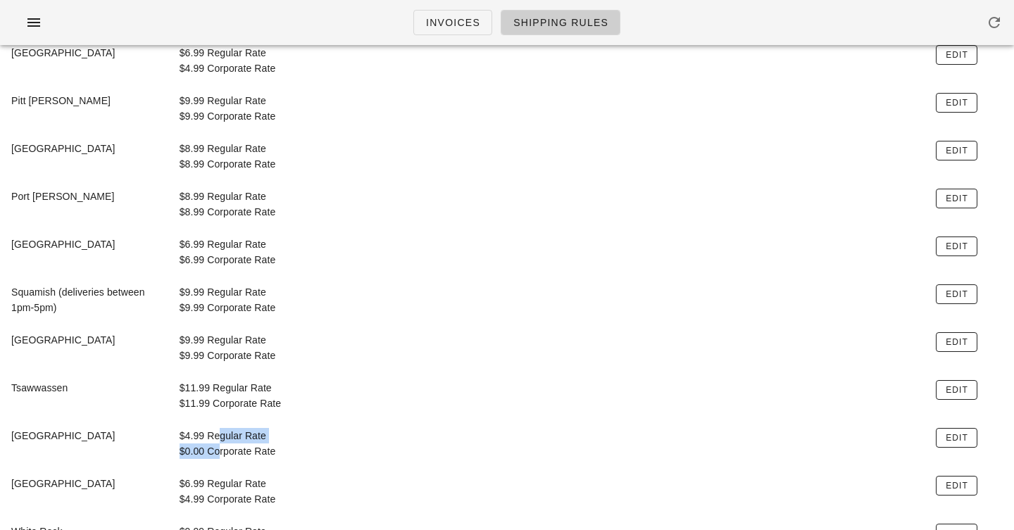
click at [214, 446] on div "$4.99 Regular Rate $0.00 Corporate Rate" at bounding box center [549, 444] width 757 height 48
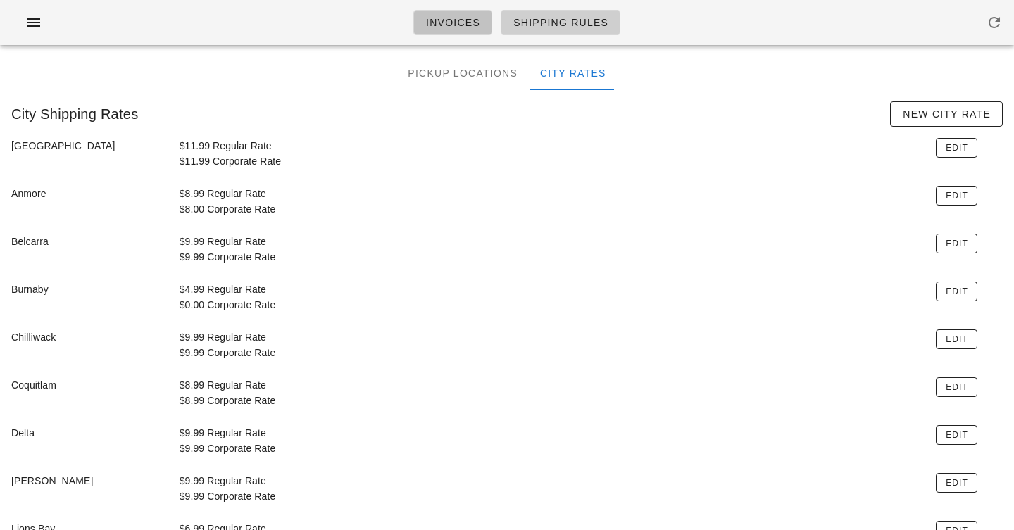
click at [462, 18] on span "Invoices" at bounding box center [453, 22] width 55 height 11
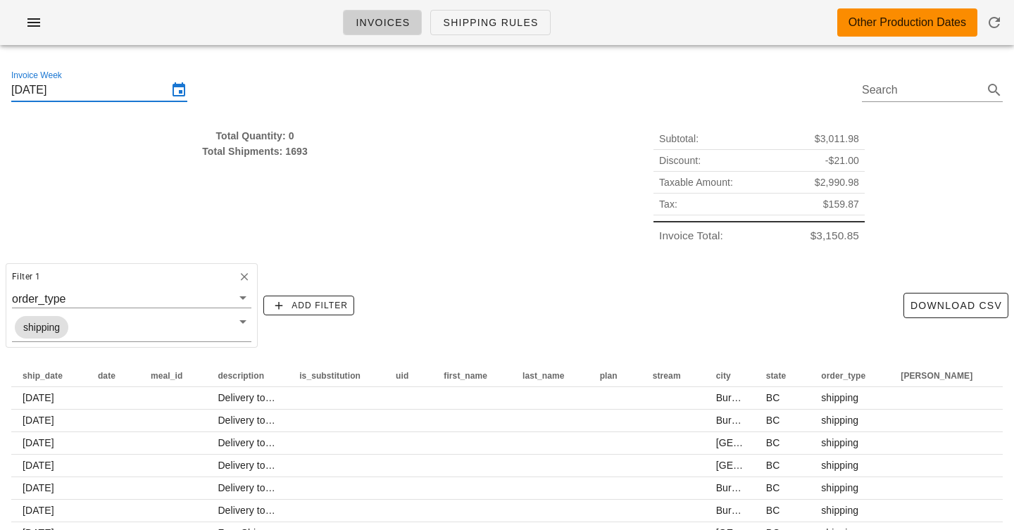
click at [112, 92] on input "[DATE]" at bounding box center [89, 90] width 156 height 23
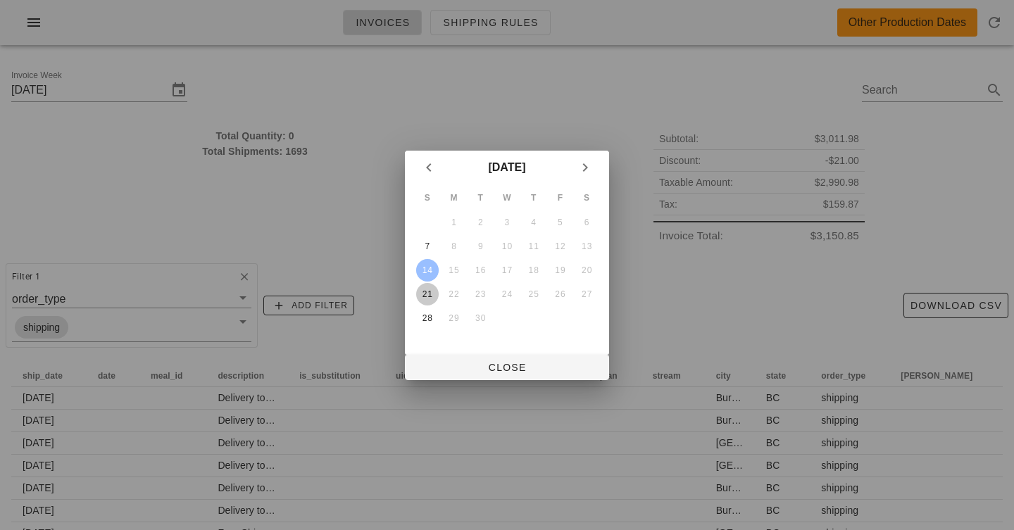
click at [423, 294] on div "21" at bounding box center [427, 295] width 23 height 10
click at [434, 299] on div "21" at bounding box center [427, 295] width 23 height 10
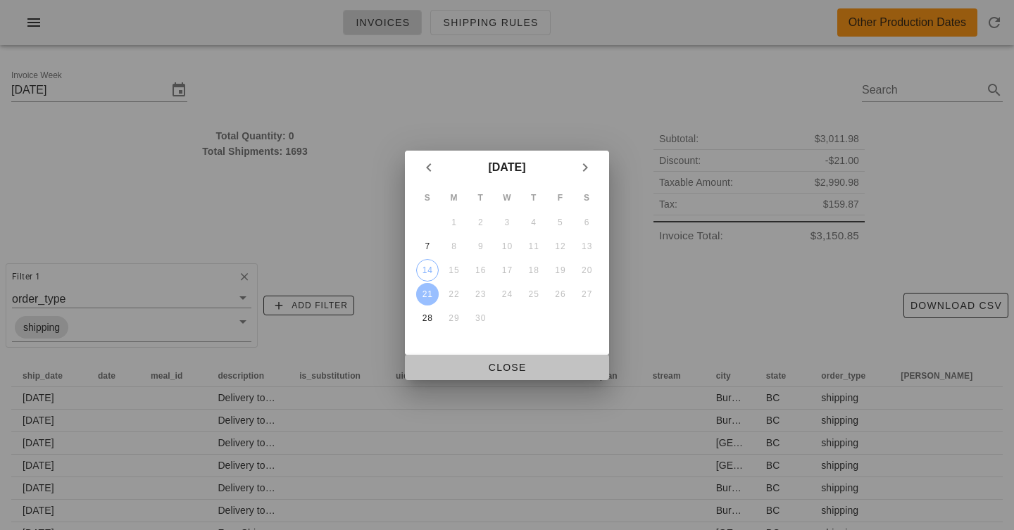
click at [495, 367] on span "Close" at bounding box center [507, 367] width 182 height 11
type input "[DATE]"
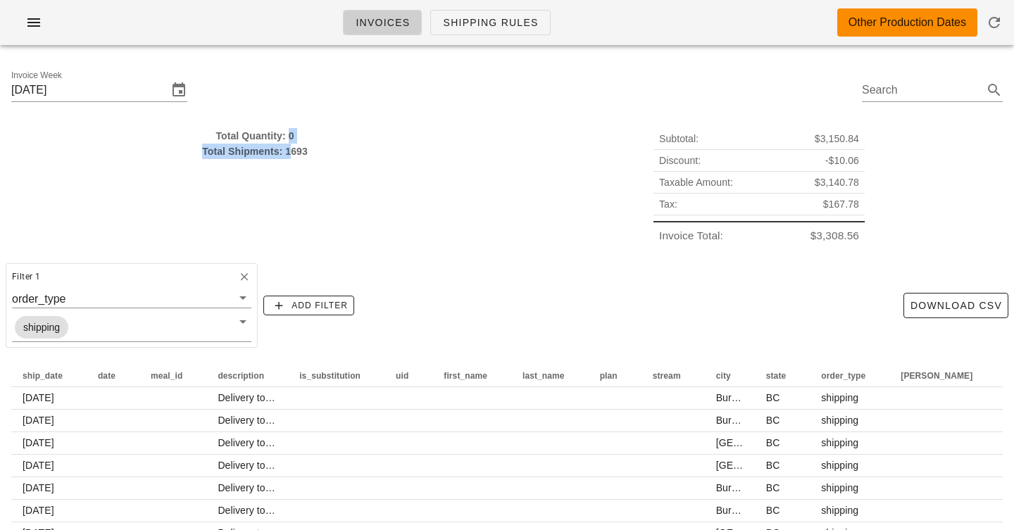
click at [288, 144] on div "Total Quantity: 0 Total Shipments: 1693" at bounding box center [254, 143] width 487 height 31
click at [288, 144] on div "Total Shipments: 1693" at bounding box center [254, 151] width 487 height 15
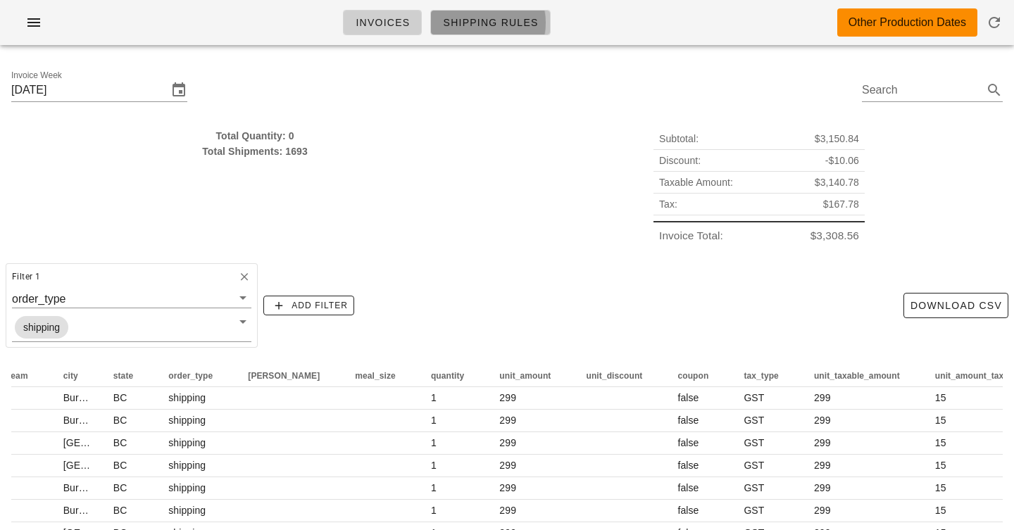
click at [468, 26] on span "Shipping Rules" at bounding box center [490, 22] width 96 height 11
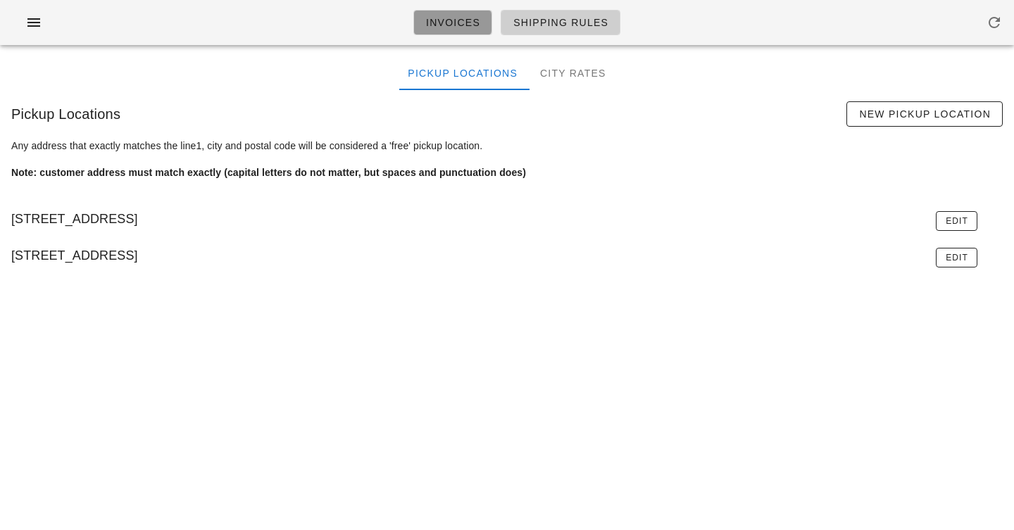
click at [433, 25] on span "Invoices" at bounding box center [453, 22] width 55 height 11
click at [41, 23] on icon "button" at bounding box center [33, 22] width 17 height 17
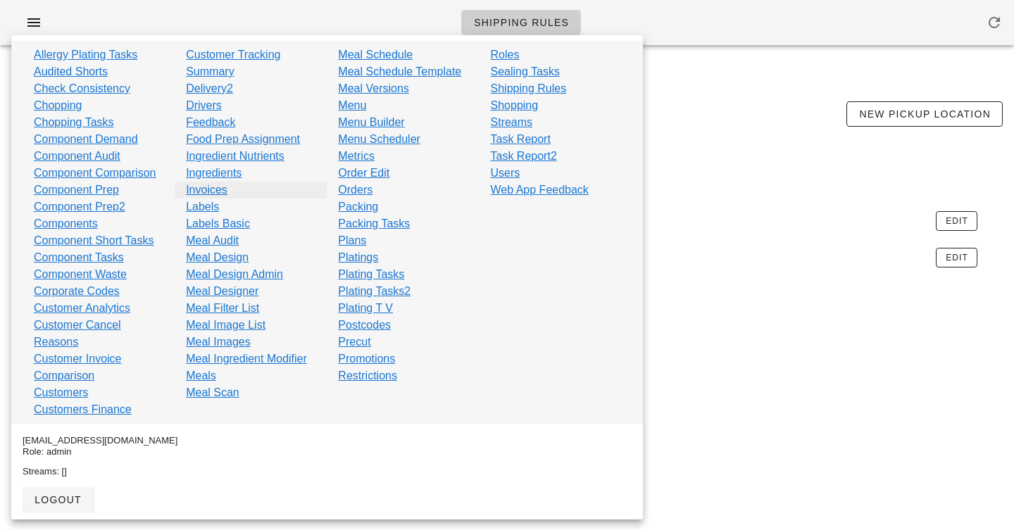
click at [212, 193] on link "Invoices" at bounding box center [207, 190] width 42 height 17
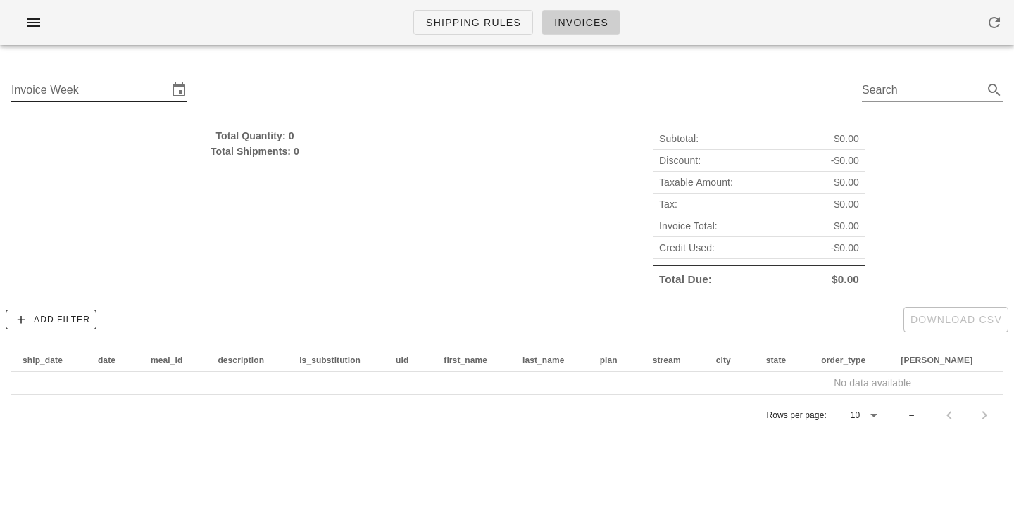
click at [106, 90] on input "Invoice Week" at bounding box center [89, 90] width 156 height 23
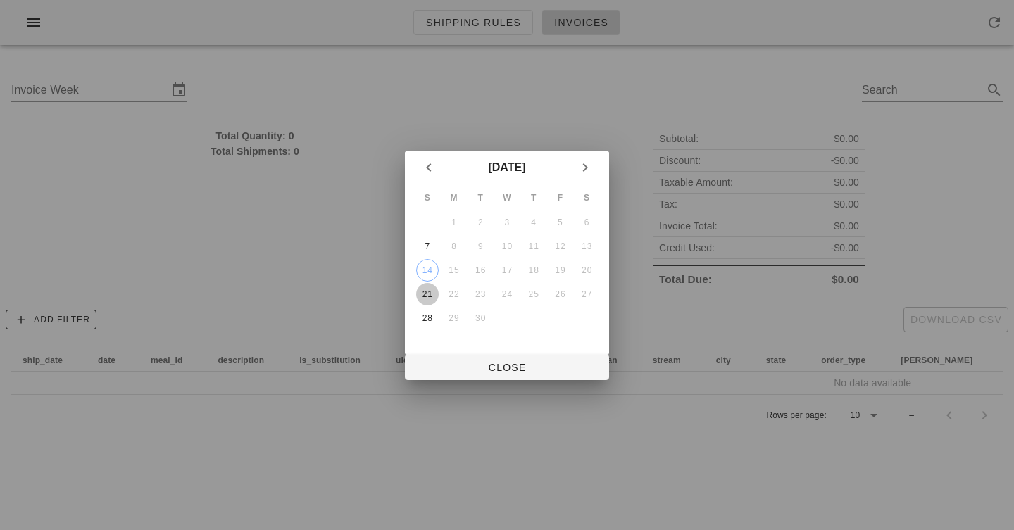
click at [433, 291] on div "21" at bounding box center [427, 295] width 23 height 10
click at [539, 366] on span "Close" at bounding box center [507, 367] width 182 height 11
type input "[DATE]"
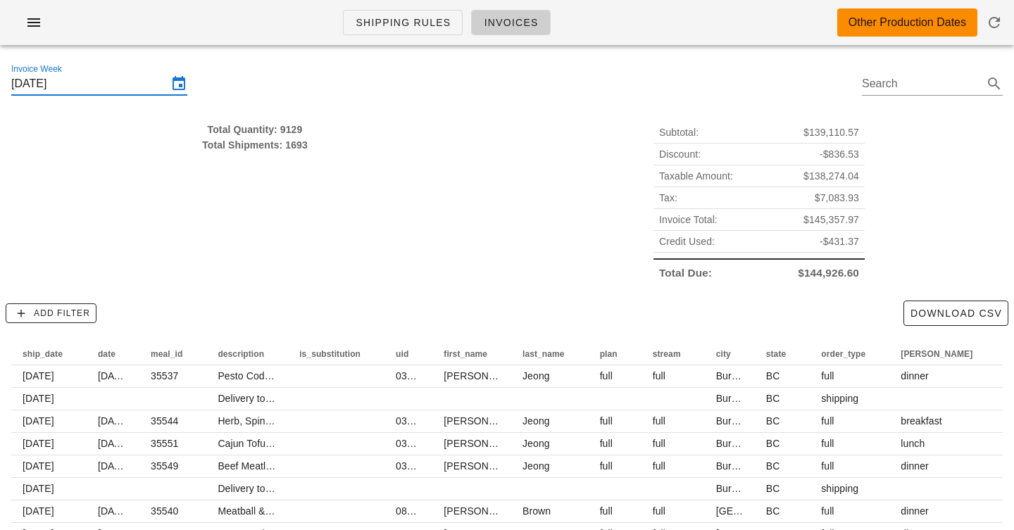
scroll to position [120, 0]
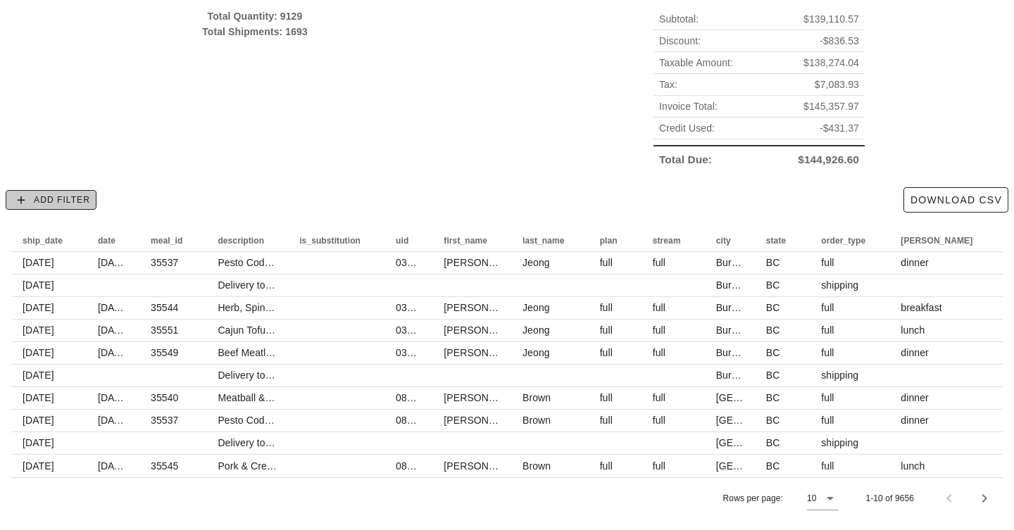
click at [68, 203] on span "Add Filter" at bounding box center [51, 200] width 78 height 13
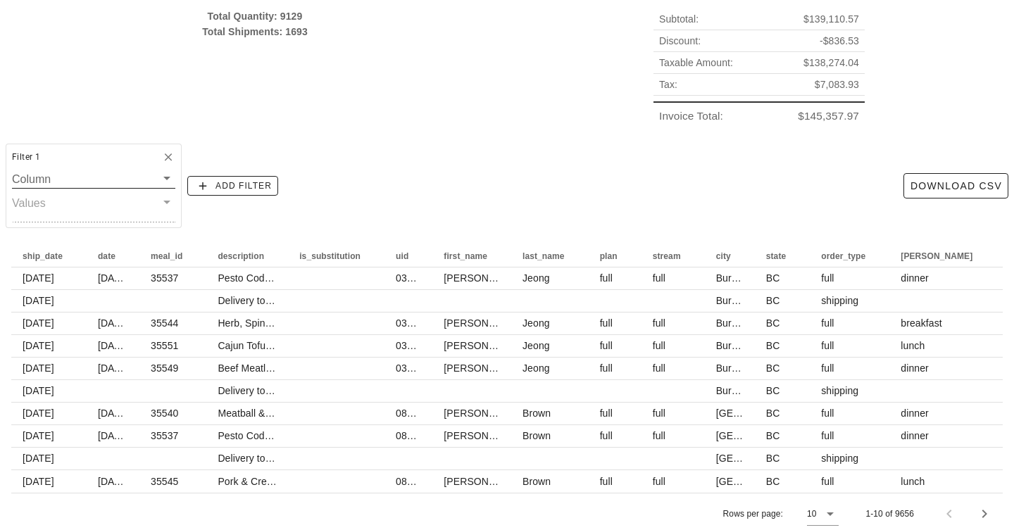
click at [82, 176] on input "Column" at bounding box center [84, 179] width 144 height 18
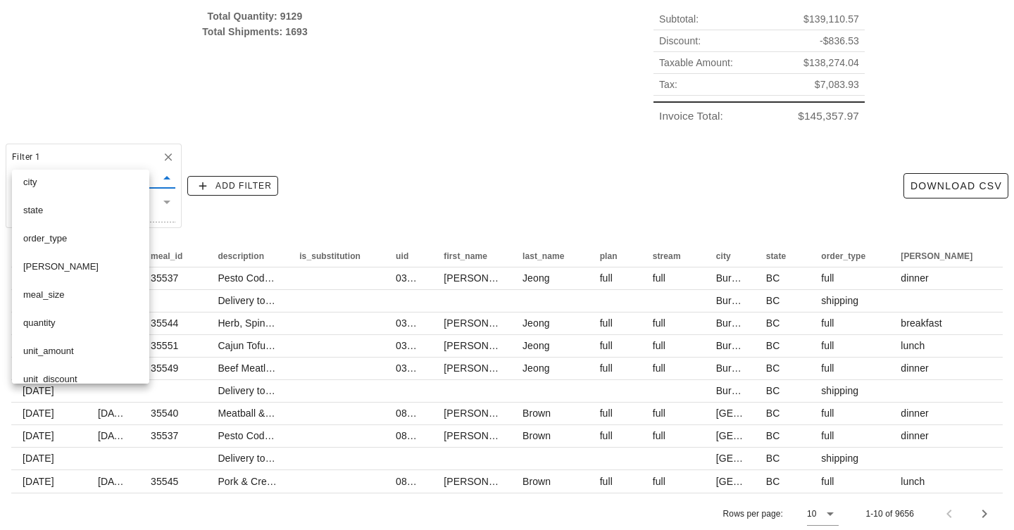
scroll to position [285, 0]
drag, startPoint x: 83, startPoint y: 240, endPoint x: 80, endPoint y: 183, distance: 56.5
click at [80, 183] on div "ship_date date meal_id description is_substitution uid first_name last_name pla…" at bounding box center [80, 213] width 137 height 659
click at [80, 183] on div "city" at bounding box center [80, 185] width 115 height 11
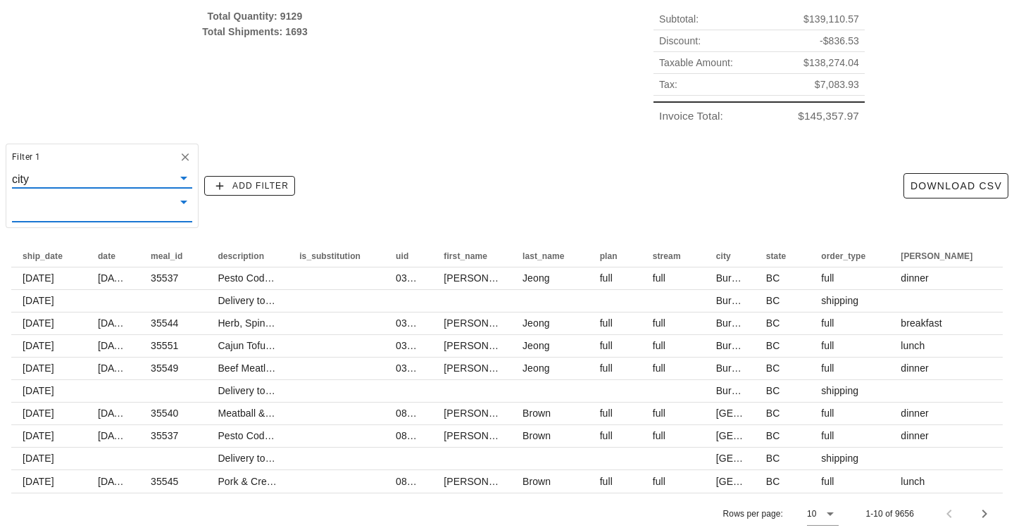
click at [75, 211] on input "text" at bounding box center [91, 208] width 158 height 18
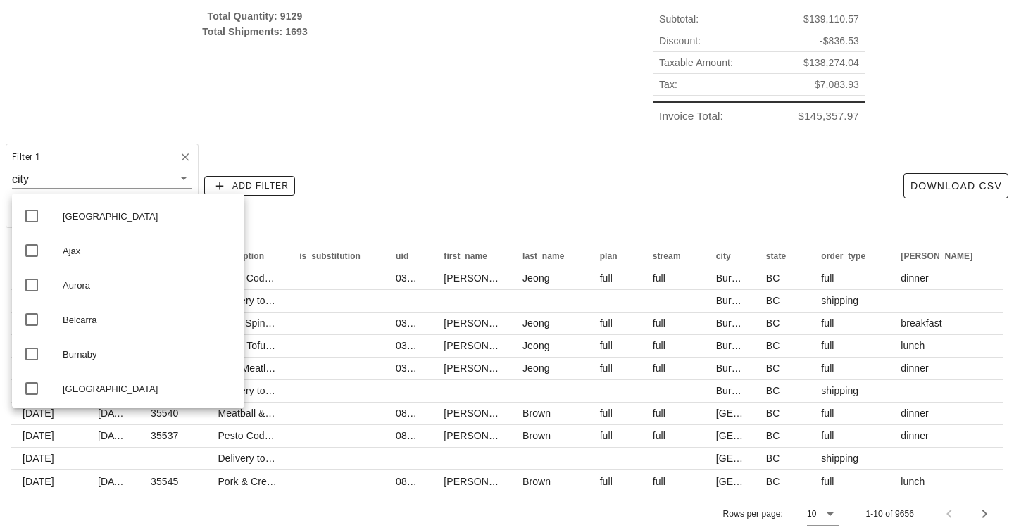
scroll to position [106, 0]
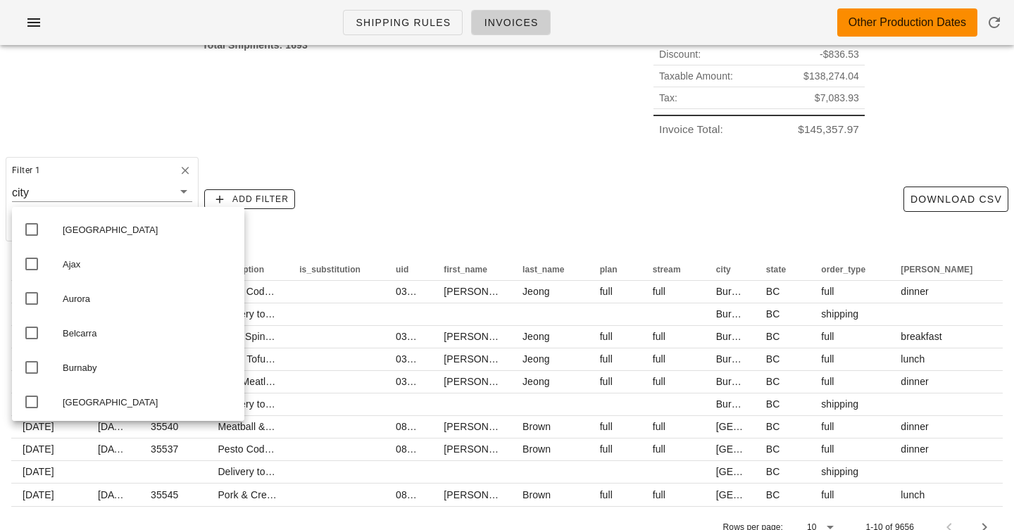
click at [377, 149] on div "Total Quantity: 9129 Total Shipments: 1693 Subtotal: $139,110.57 Discount: -$83…" at bounding box center [507, 82] width 1014 height 138
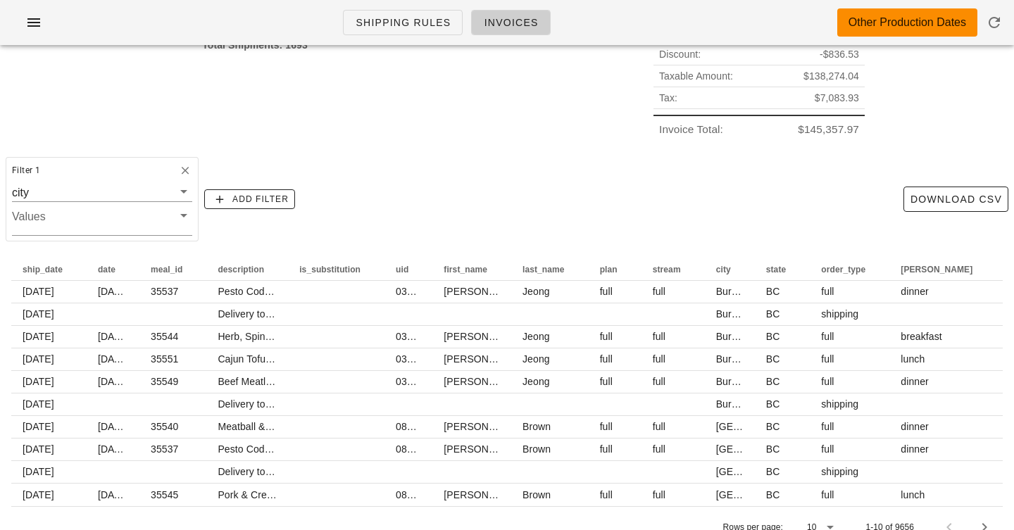
click at [514, 73] on div "Subtotal: $139,110.57 Discount: -$836.53 Taxable Amount: $138,274.04 Tax: $7,08…" at bounding box center [759, 80] width 504 height 135
